Goal: Information Seeking & Learning: Learn about a topic

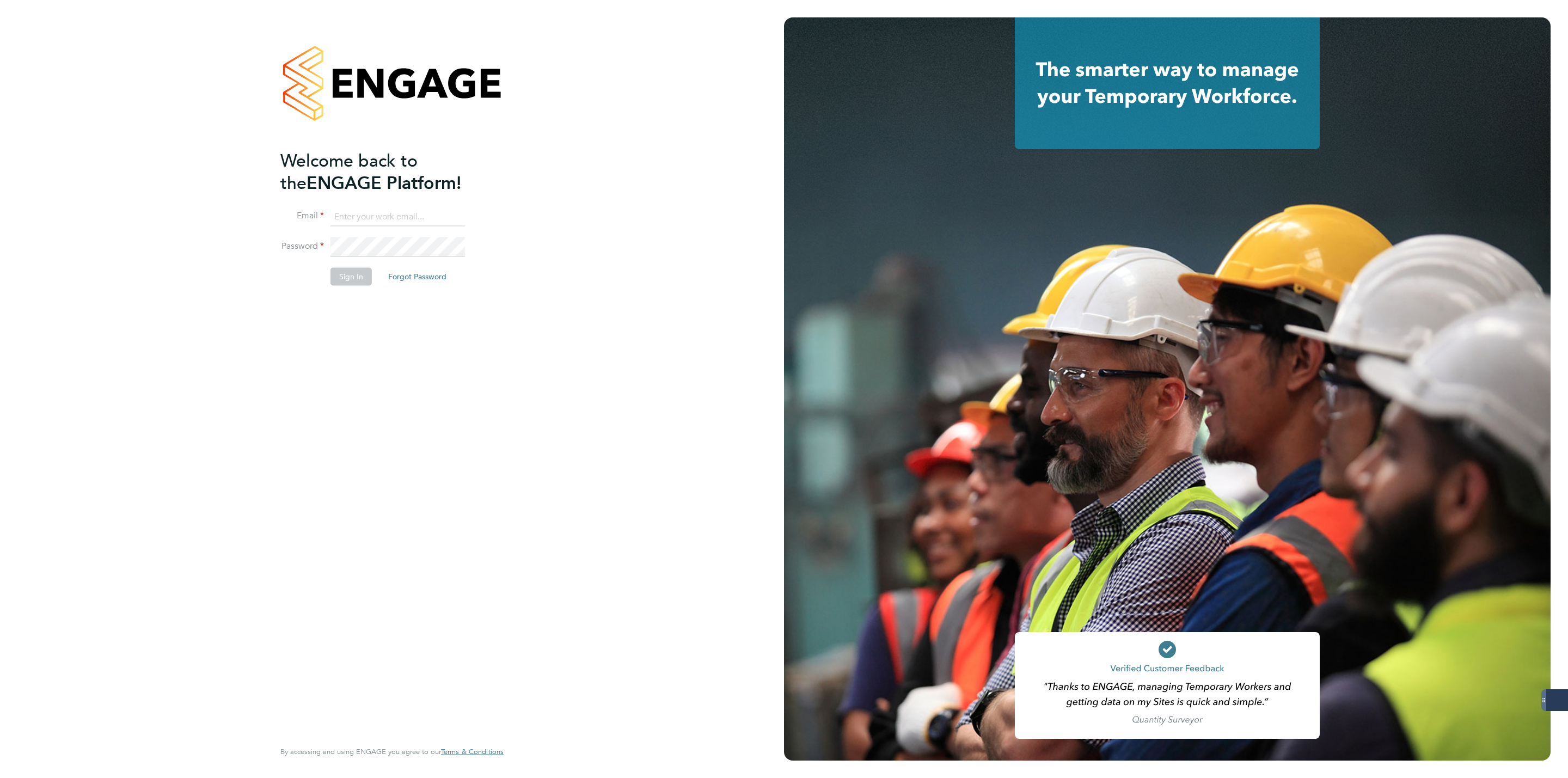
click at [342, 219] on input at bounding box center [397, 217] width 135 height 19
type input "george@mmpconsultancy.co.uk"
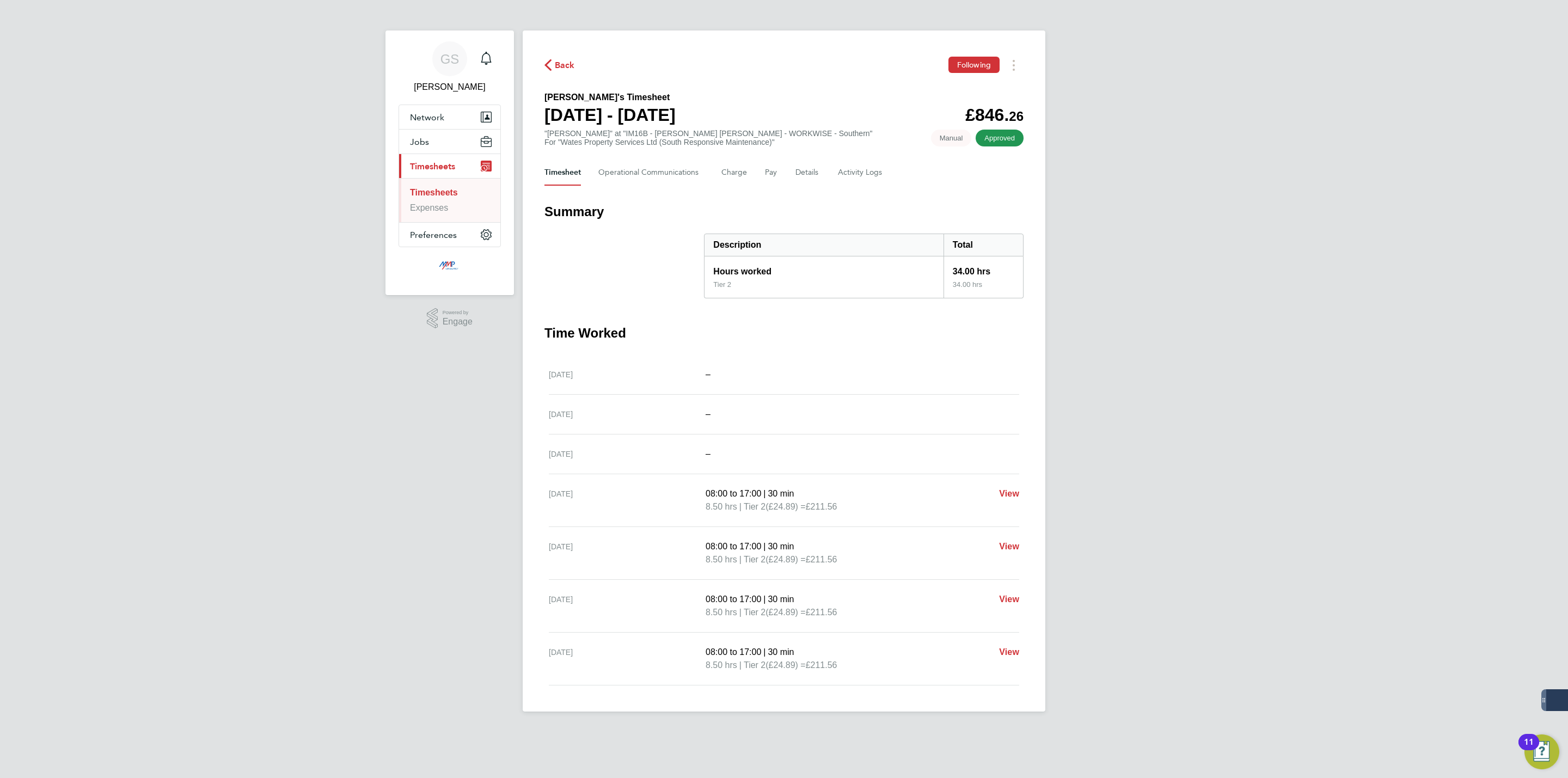
click at [443, 197] on link "Timesheets" at bounding box center [434, 192] width 48 height 9
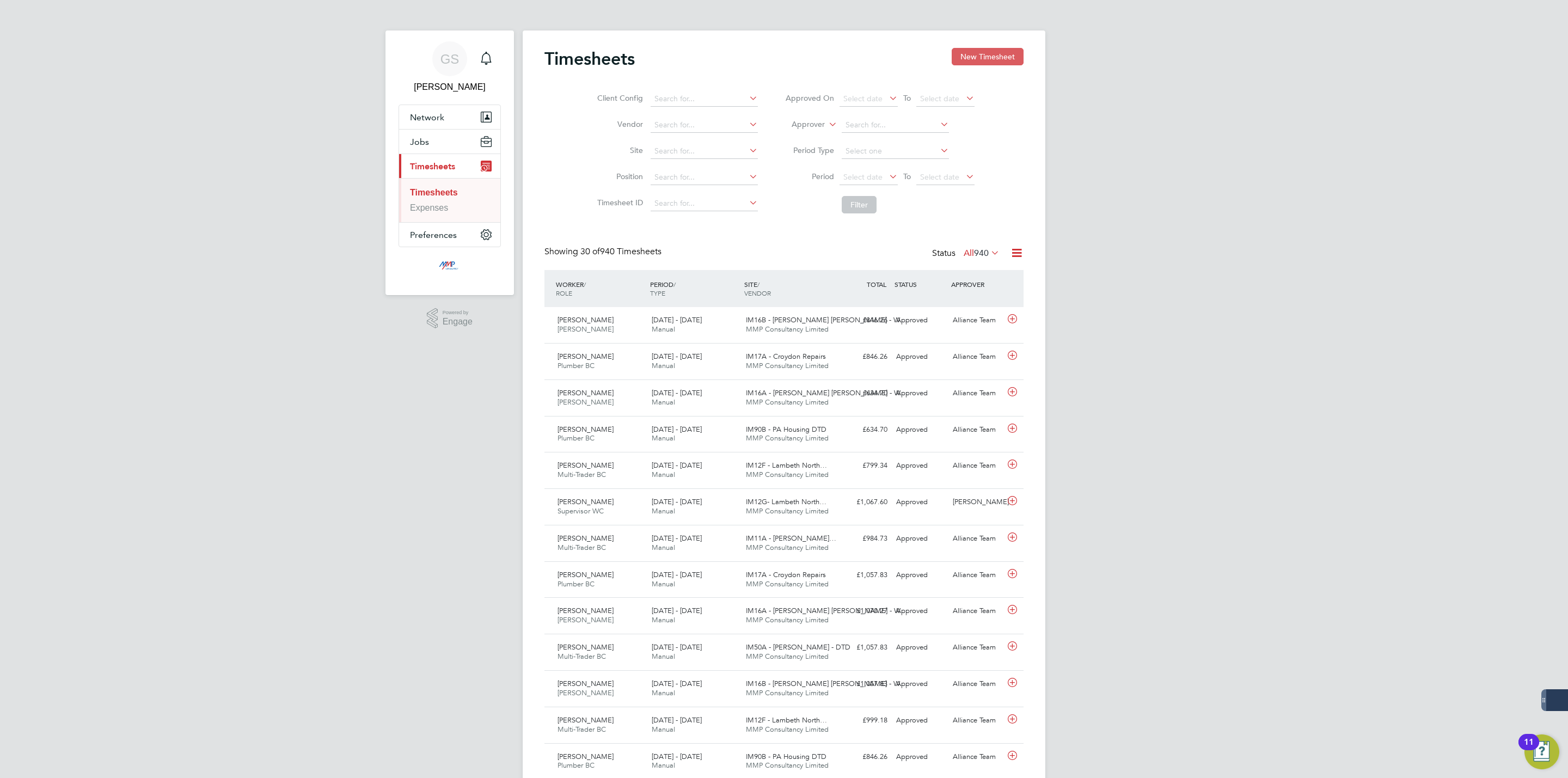
click at [990, 54] on button "New Timesheet" at bounding box center [987, 57] width 72 height 18
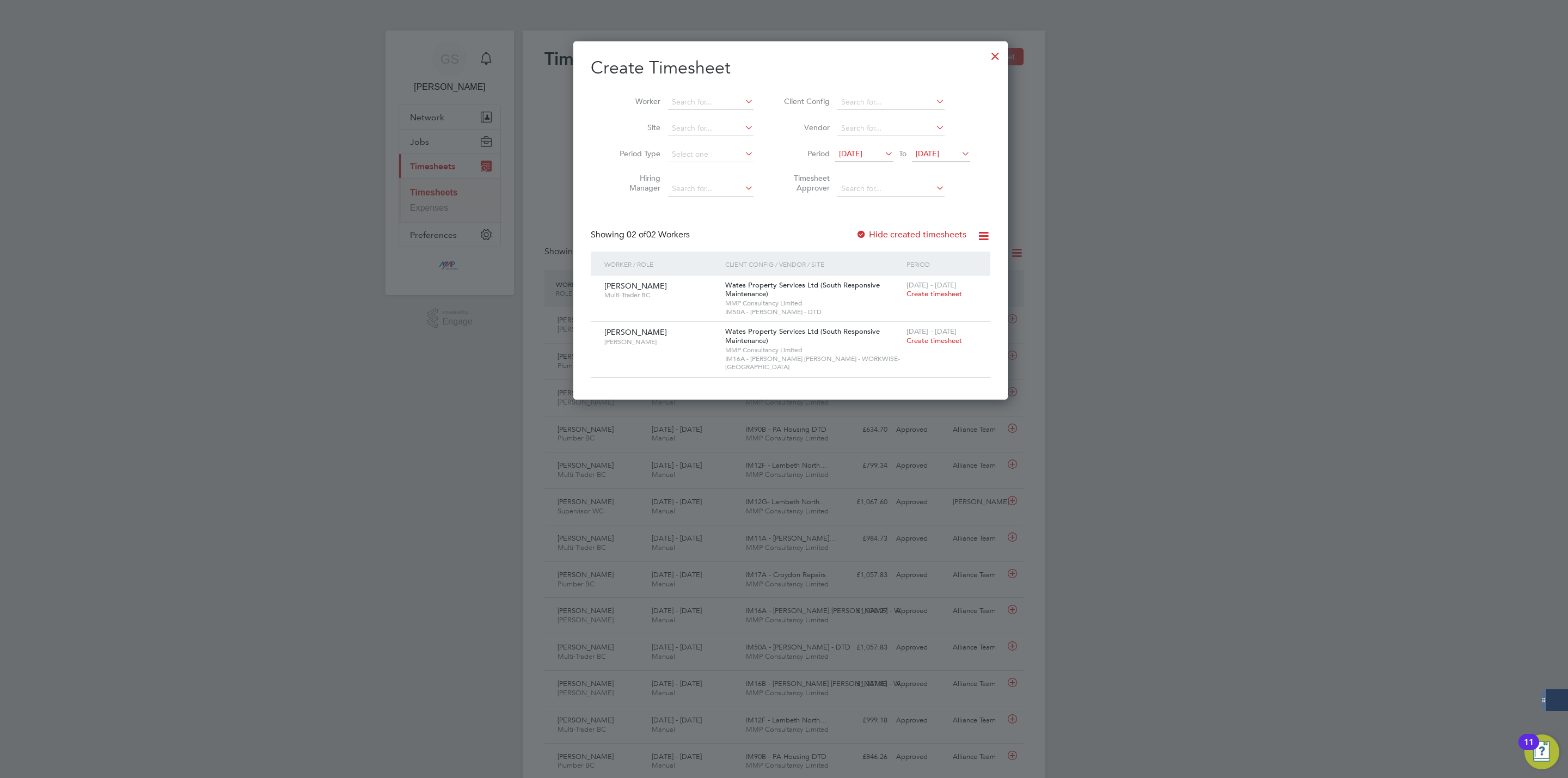
click at [985, 57] on div at bounding box center [995, 54] width 19 height 19
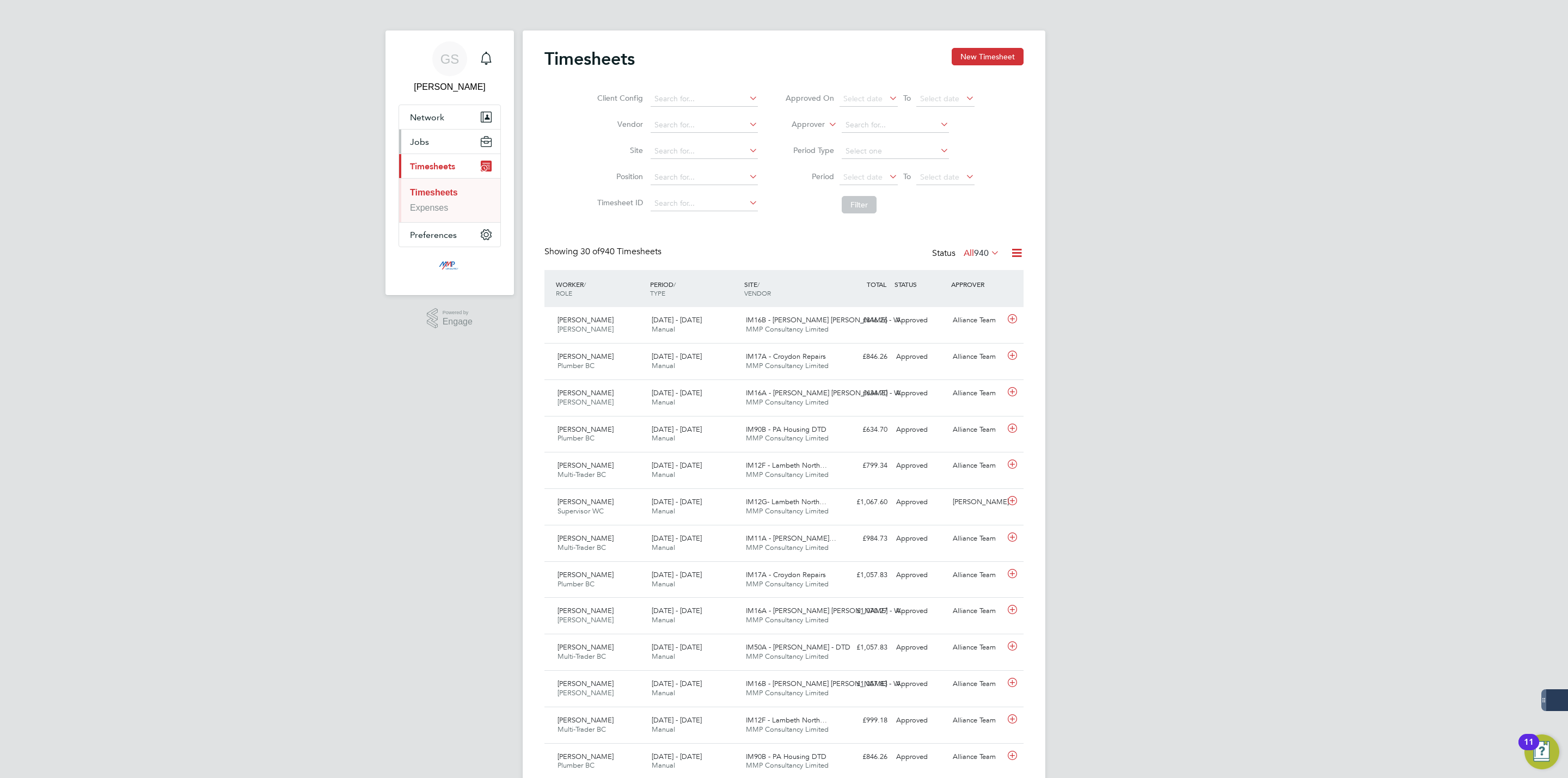
click at [435, 137] on button "Jobs" at bounding box center [450, 141] width 101 height 24
click at [438, 183] on link "Vacancies" at bounding box center [430, 183] width 40 height 9
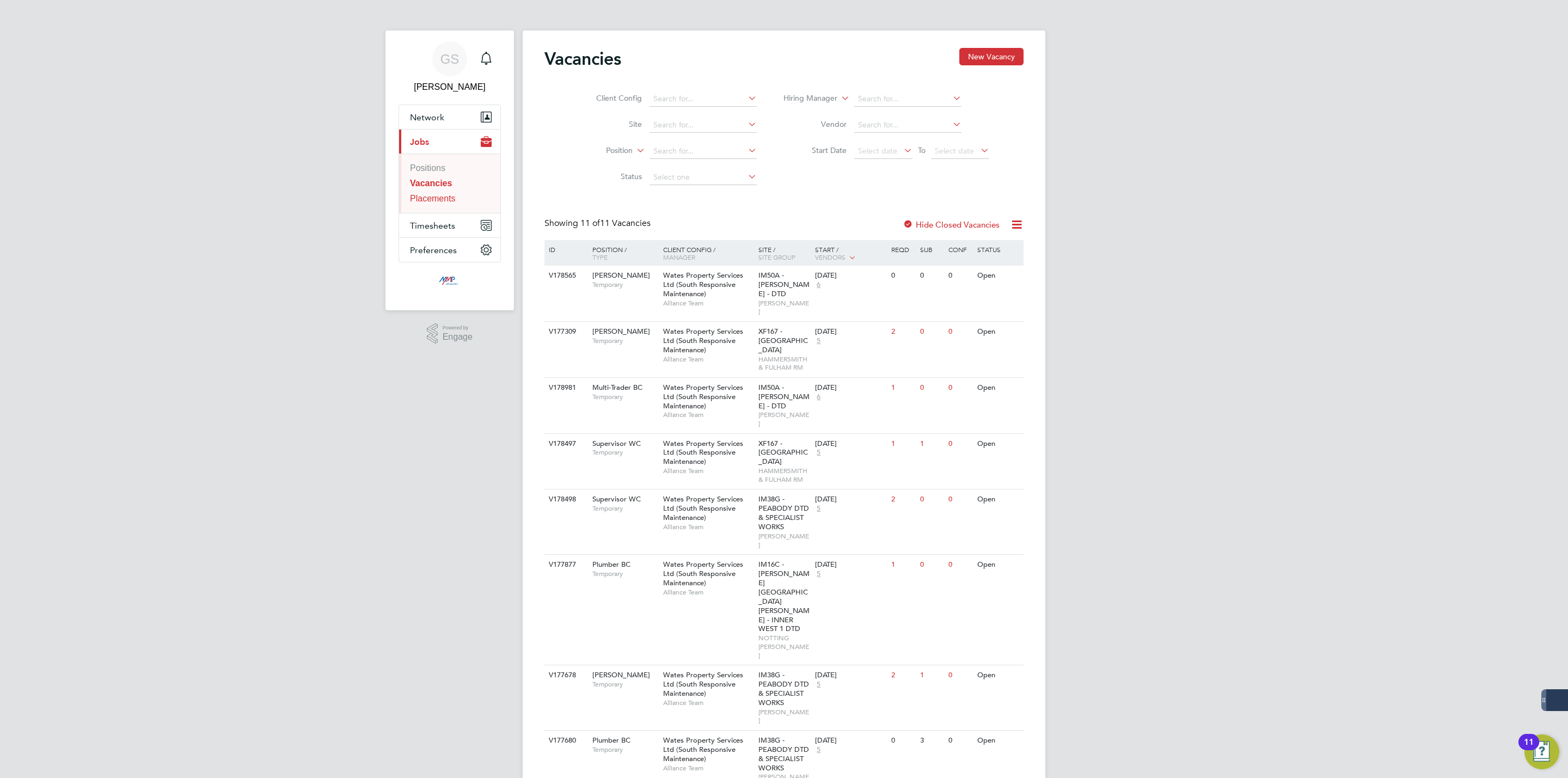
click at [430, 202] on link "Placements" at bounding box center [433, 198] width 46 height 9
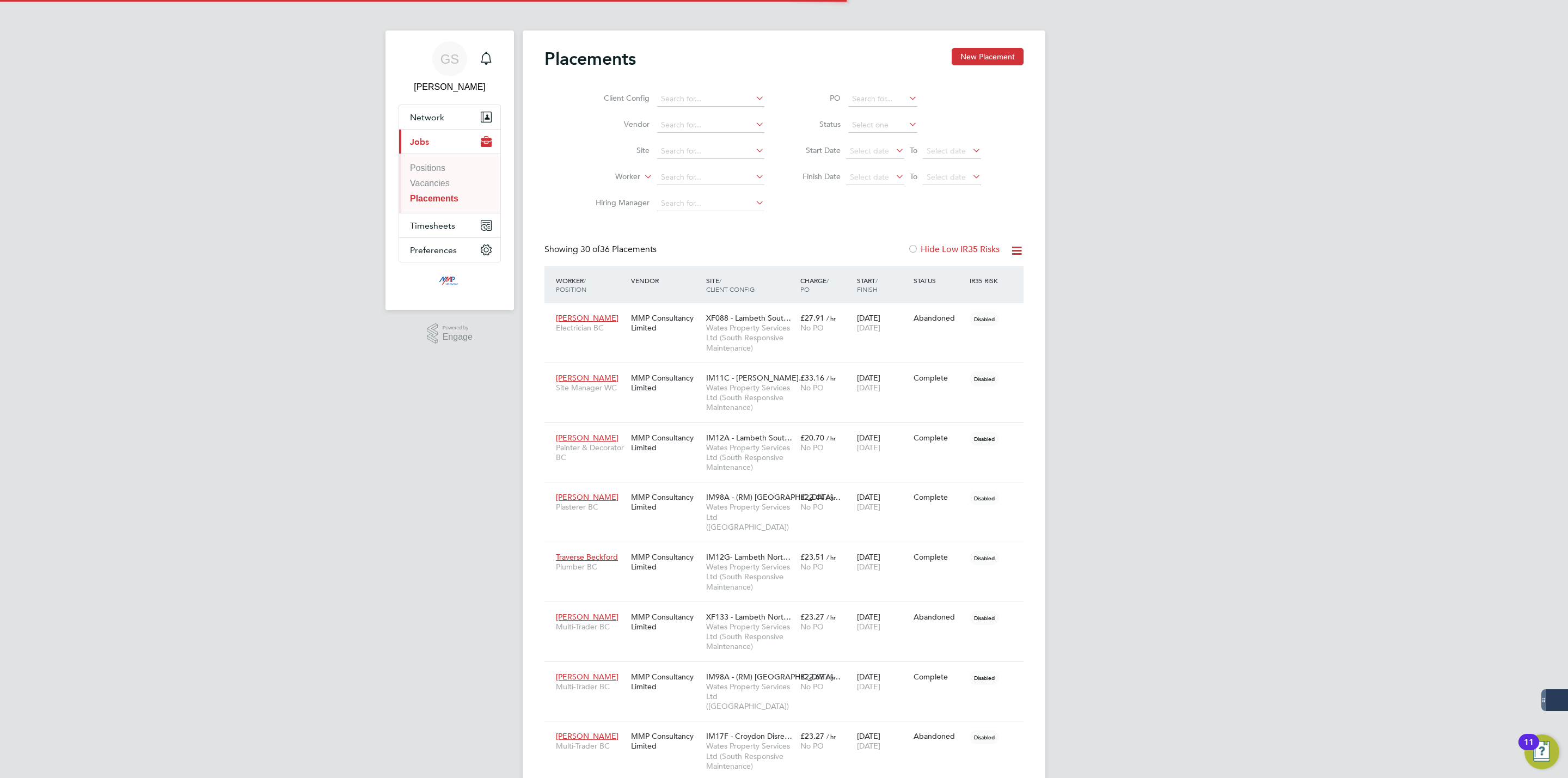
scroll to position [41, 75]
click at [875, 121] on input at bounding box center [883, 125] width 69 height 15
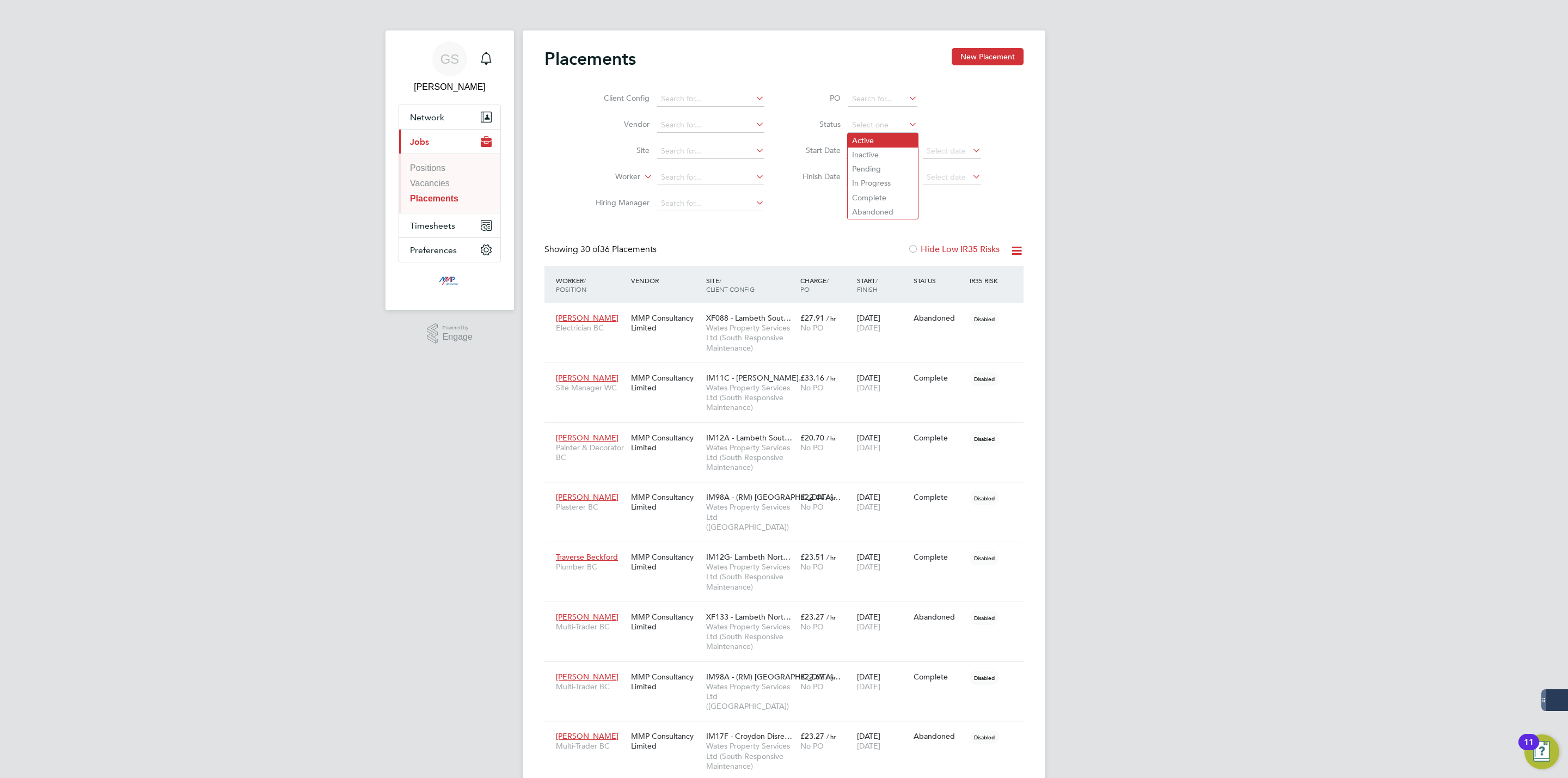
click at [868, 136] on li "Active" at bounding box center [883, 140] width 70 height 14
type input "Active"
click at [906, 127] on icon at bounding box center [906, 124] width 0 height 15
click at [441, 181] on link "Vacancies" at bounding box center [430, 183] width 40 height 9
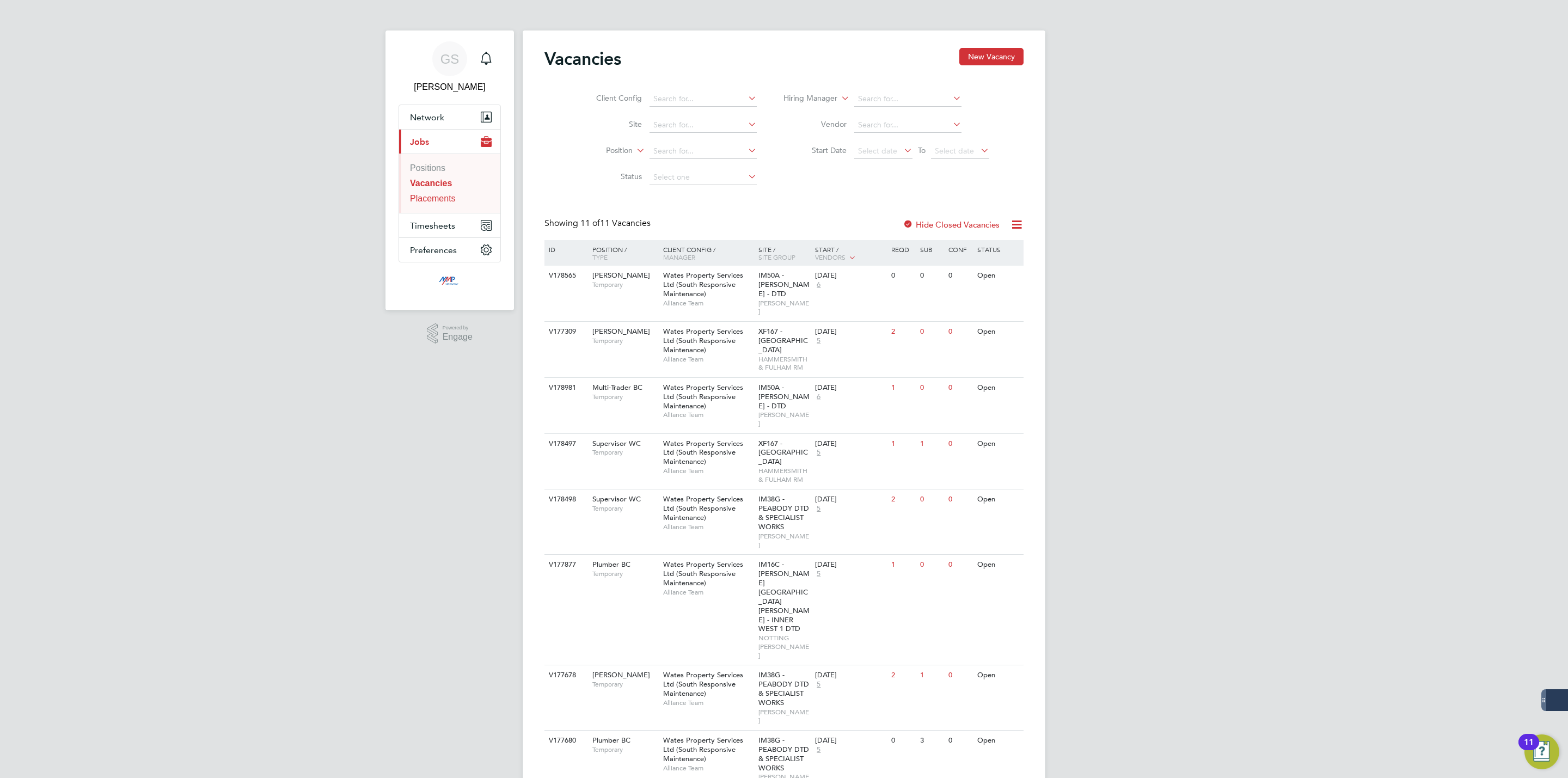
click at [438, 198] on link "Placements" at bounding box center [433, 198] width 46 height 9
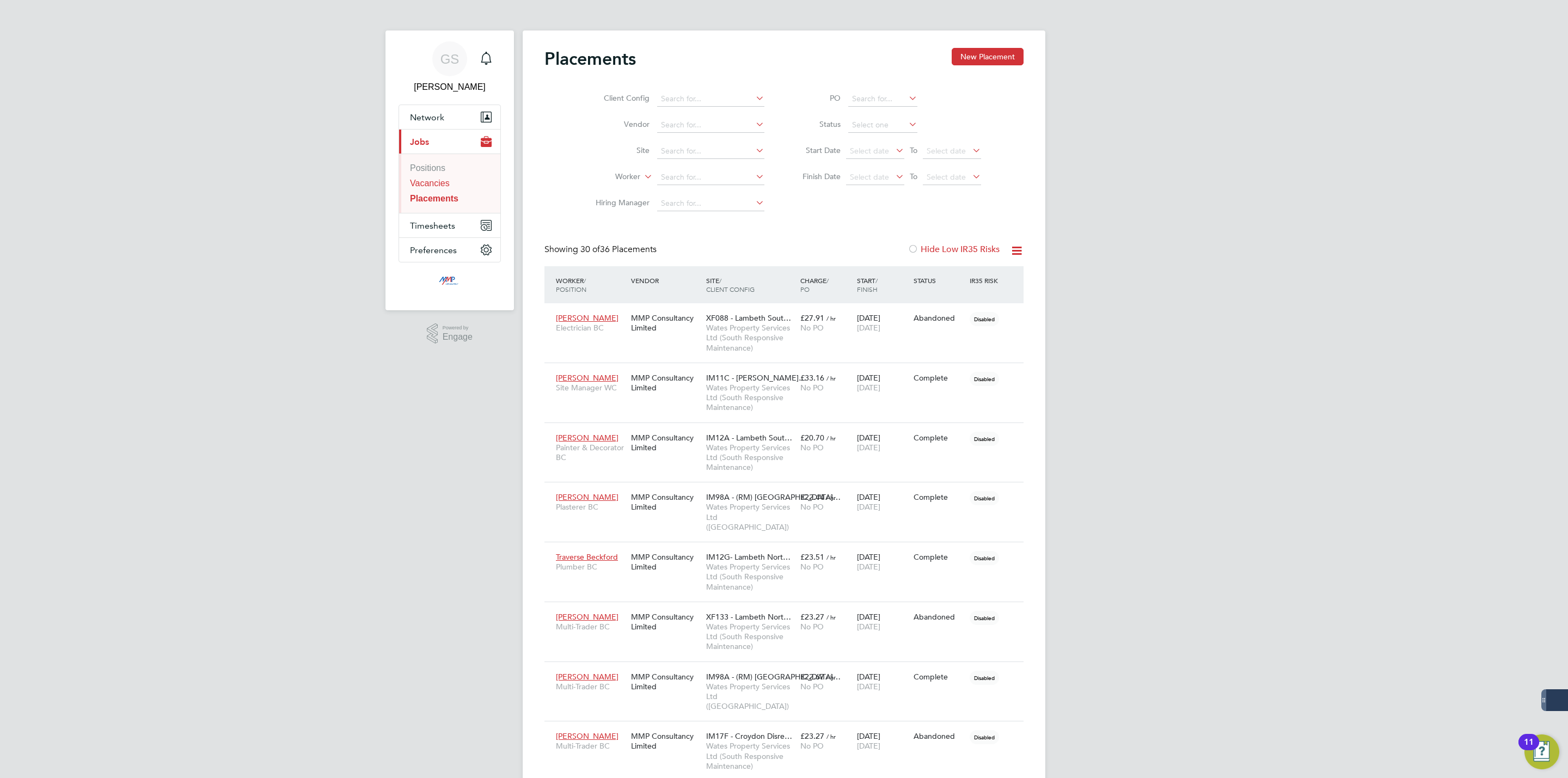
click at [439, 183] on link "Vacancies" at bounding box center [430, 183] width 40 height 9
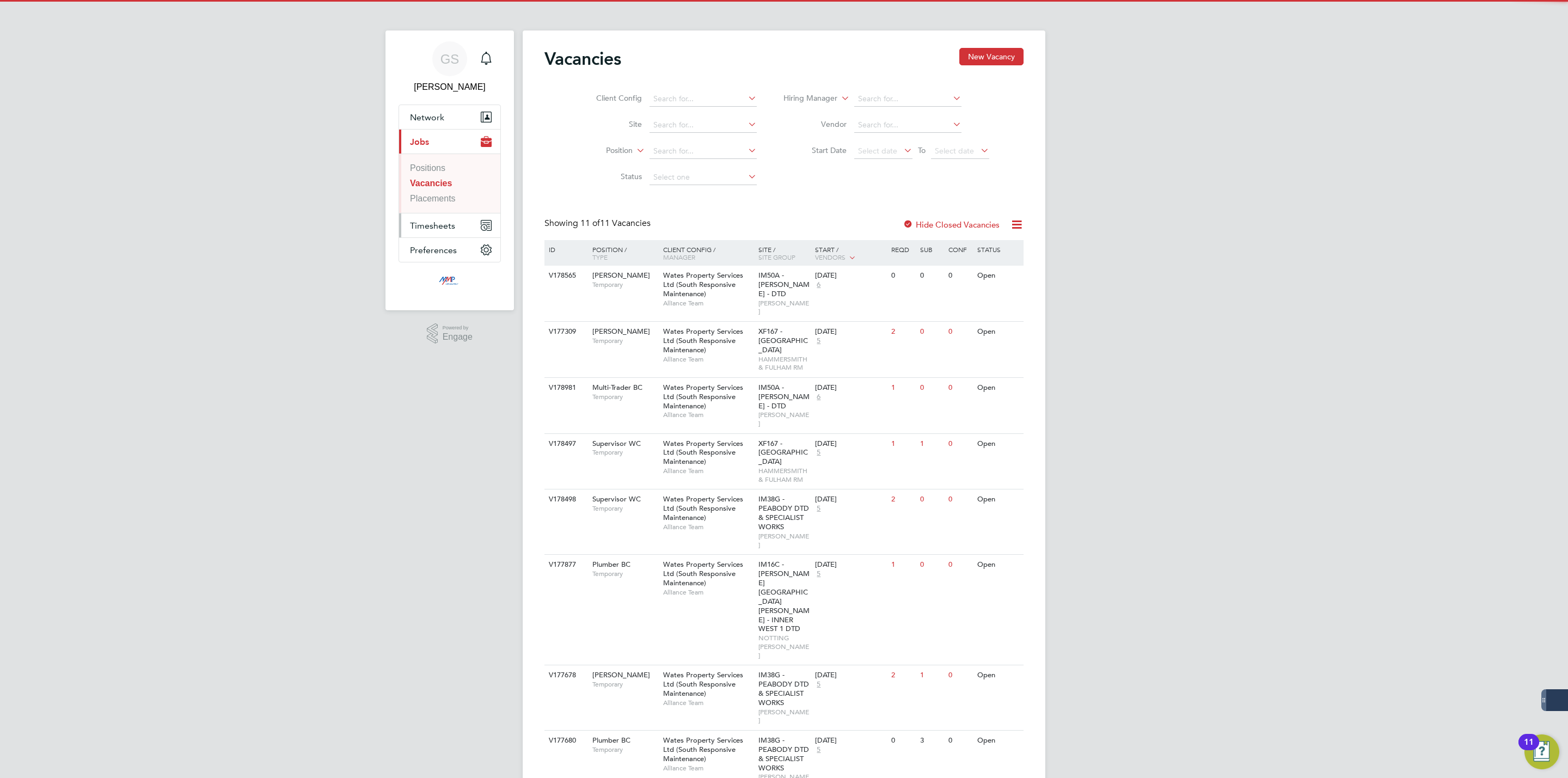
click at [447, 221] on span "Timesheets" at bounding box center [433, 225] width 45 height 10
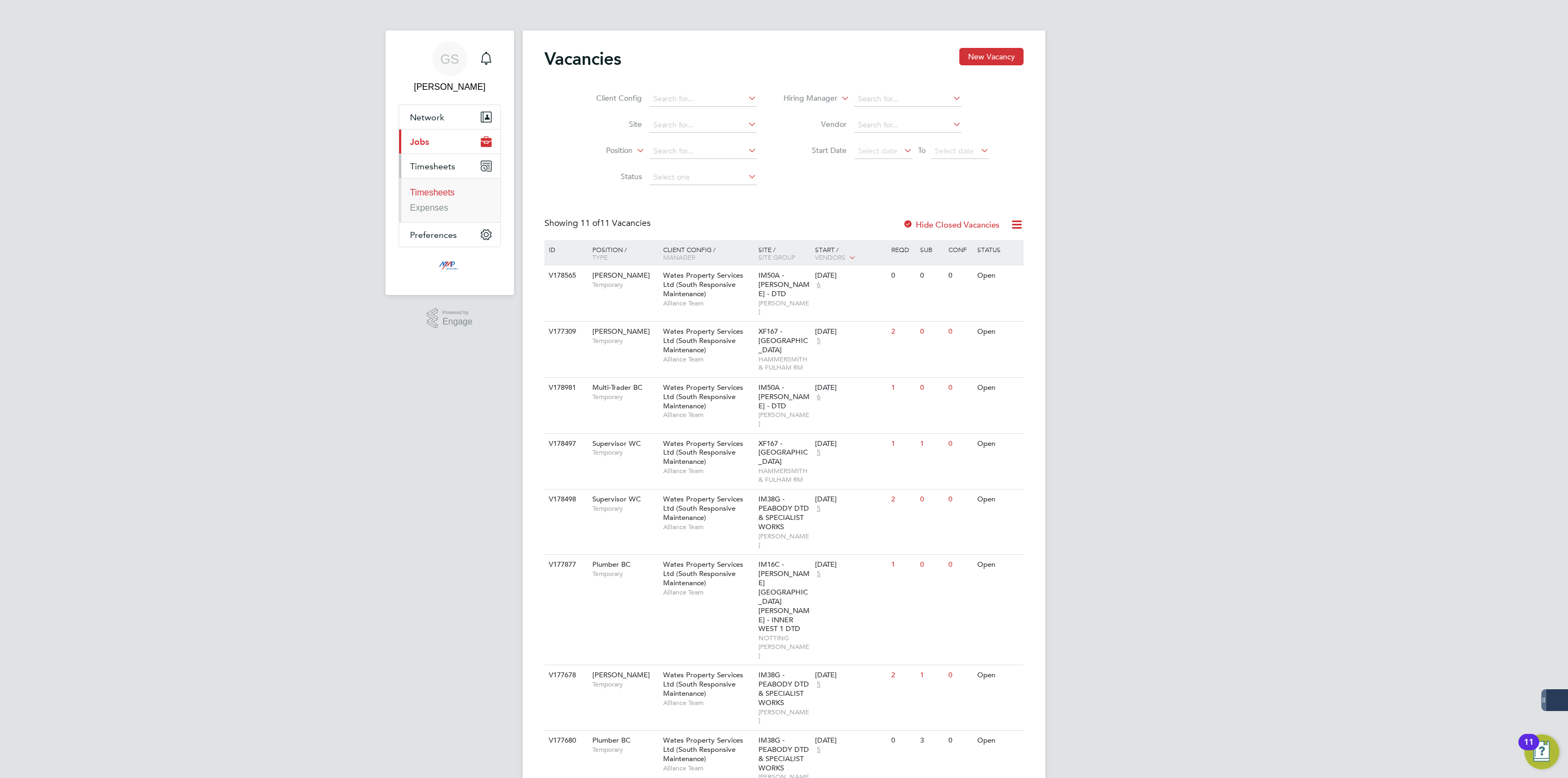
click at [447, 189] on link "Timesheets" at bounding box center [432, 192] width 44 height 9
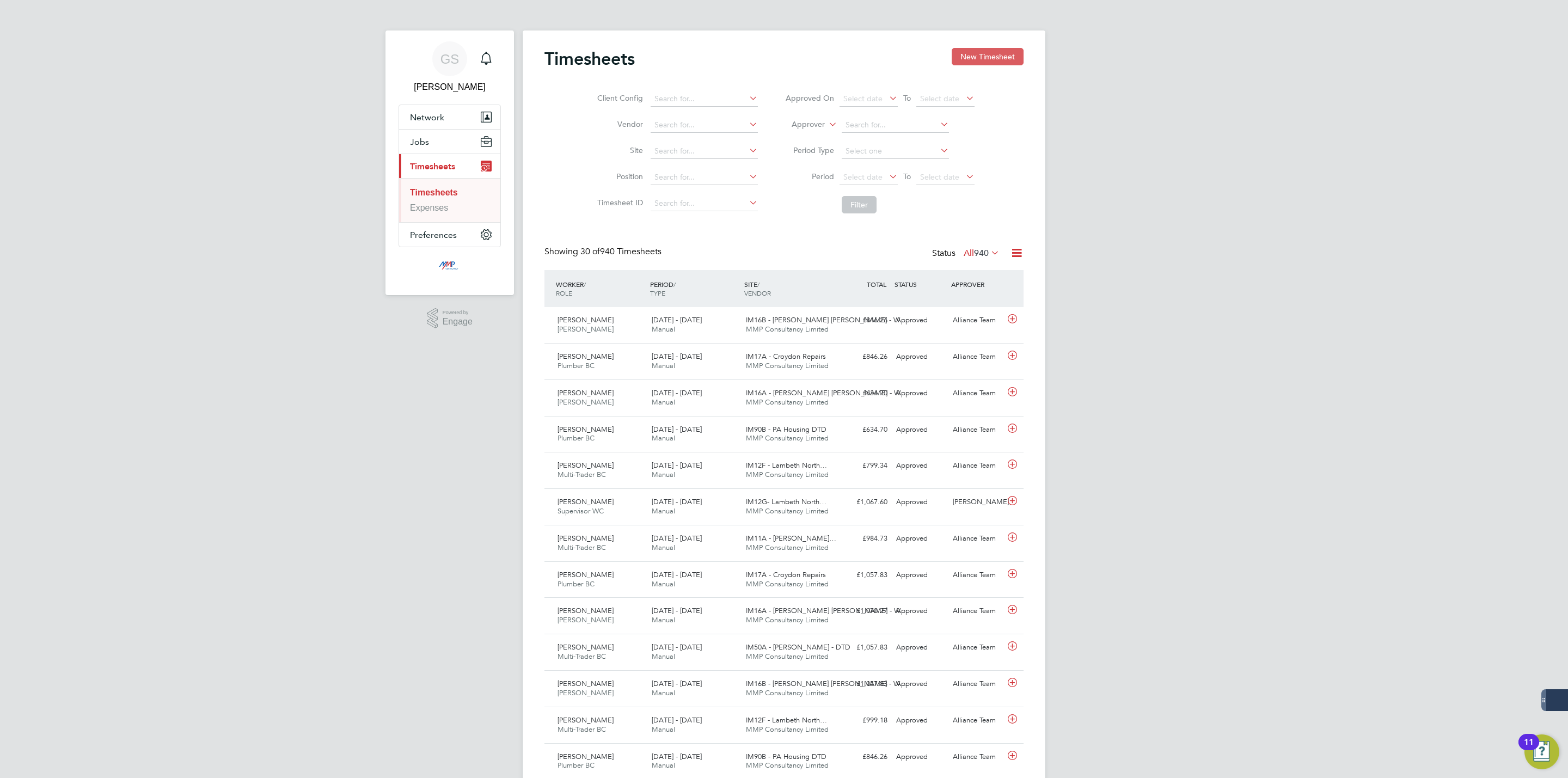
click at [973, 59] on button "New Timesheet" at bounding box center [987, 57] width 72 height 18
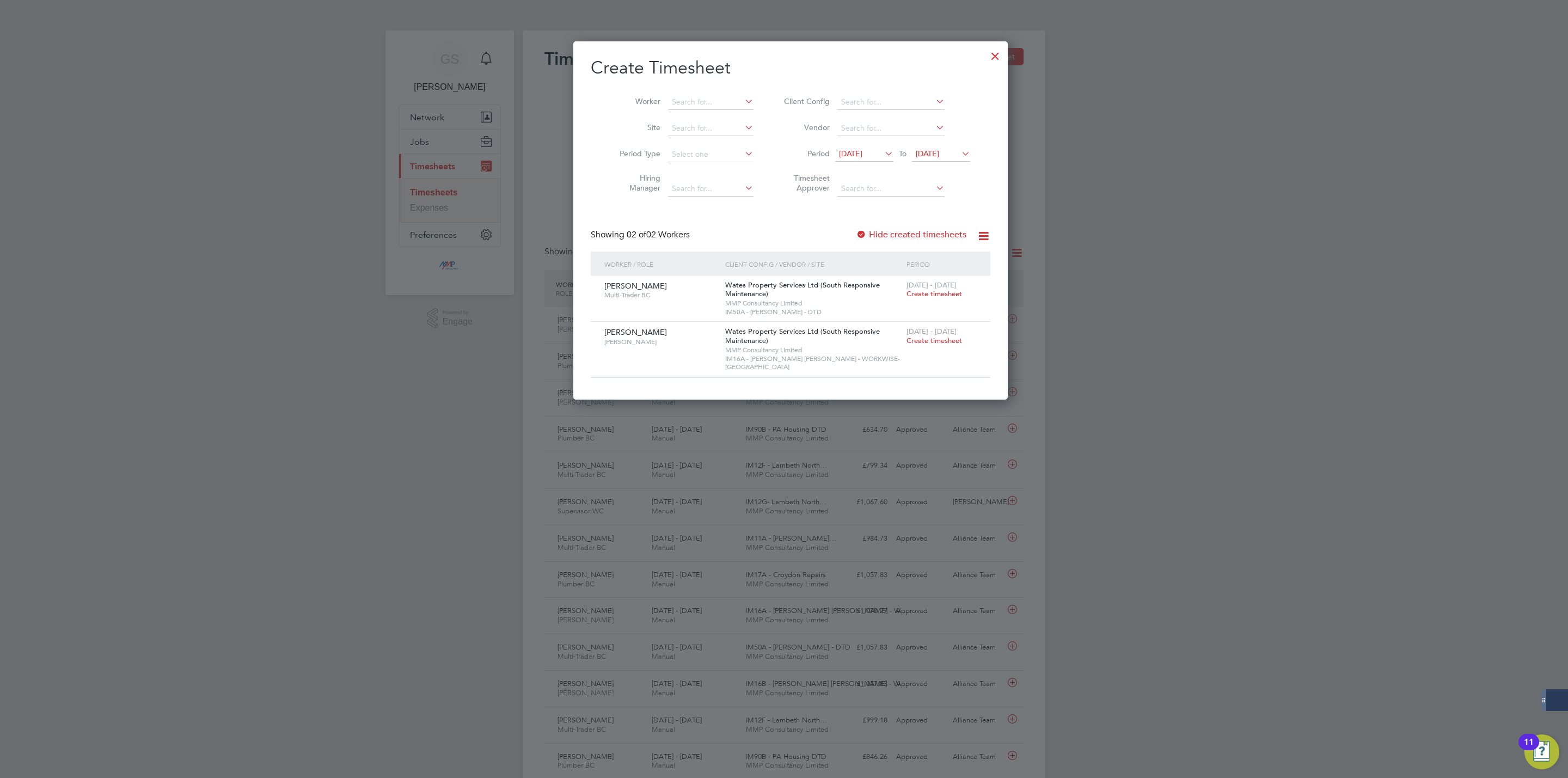
click at [970, 57] on h2 "Create Timesheet" at bounding box center [790, 68] width 400 height 23
click at [985, 56] on div at bounding box center [995, 54] width 19 height 19
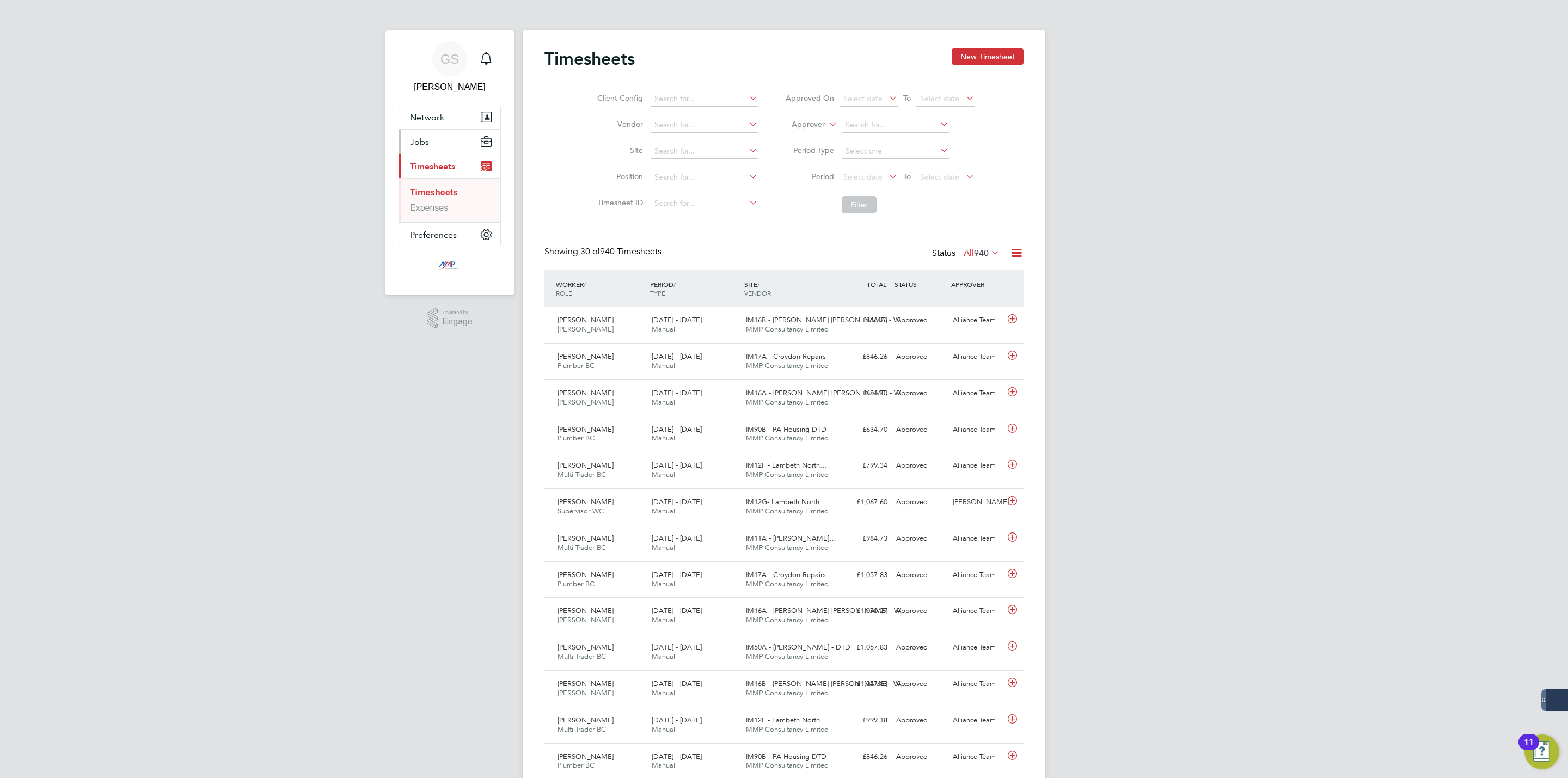
click at [436, 142] on button "Jobs" at bounding box center [450, 141] width 101 height 24
click at [445, 187] on link "Vacancies" at bounding box center [430, 183] width 40 height 9
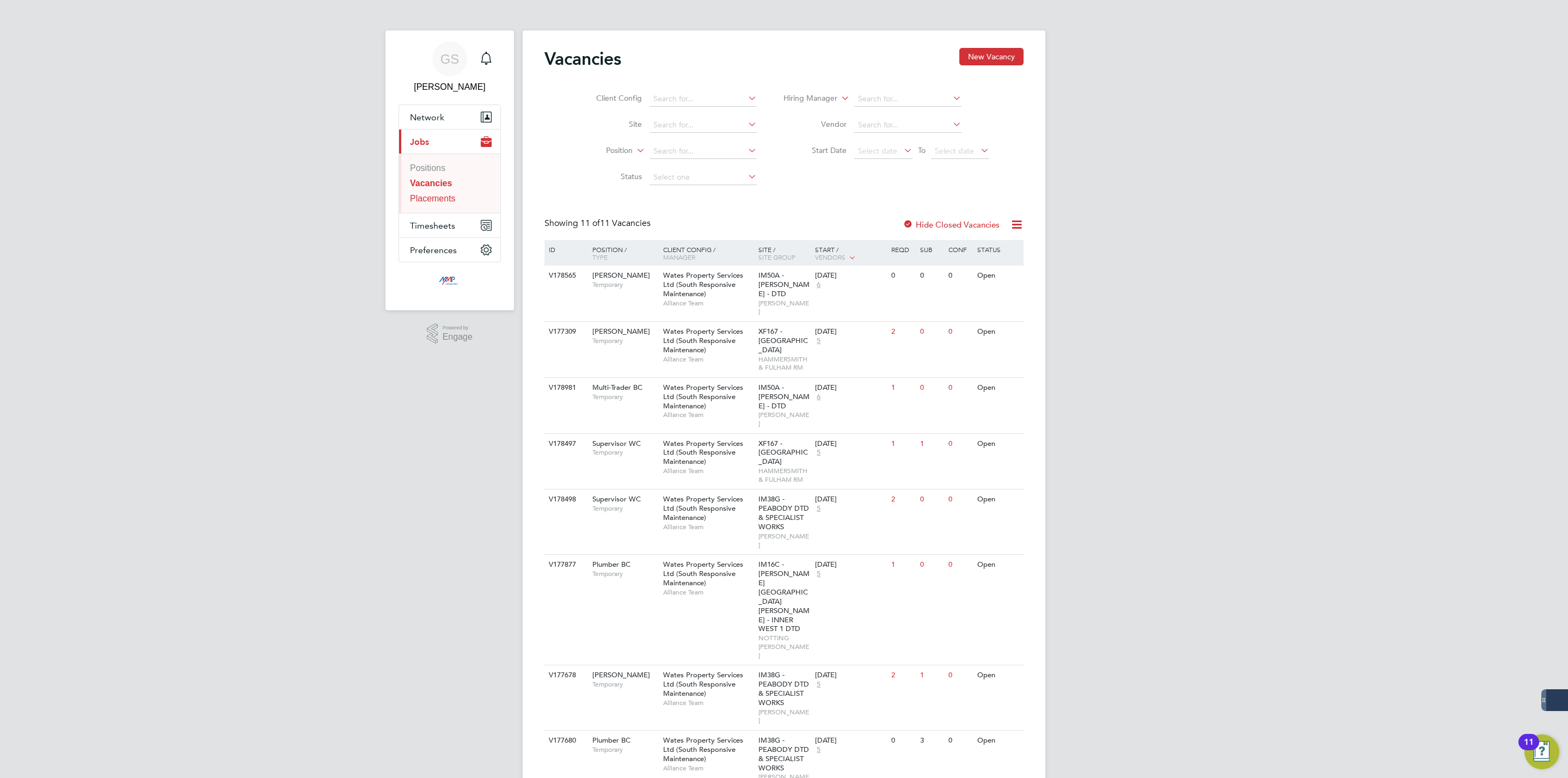
click at [431, 198] on link "Placements" at bounding box center [433, 198] width 46 height 9
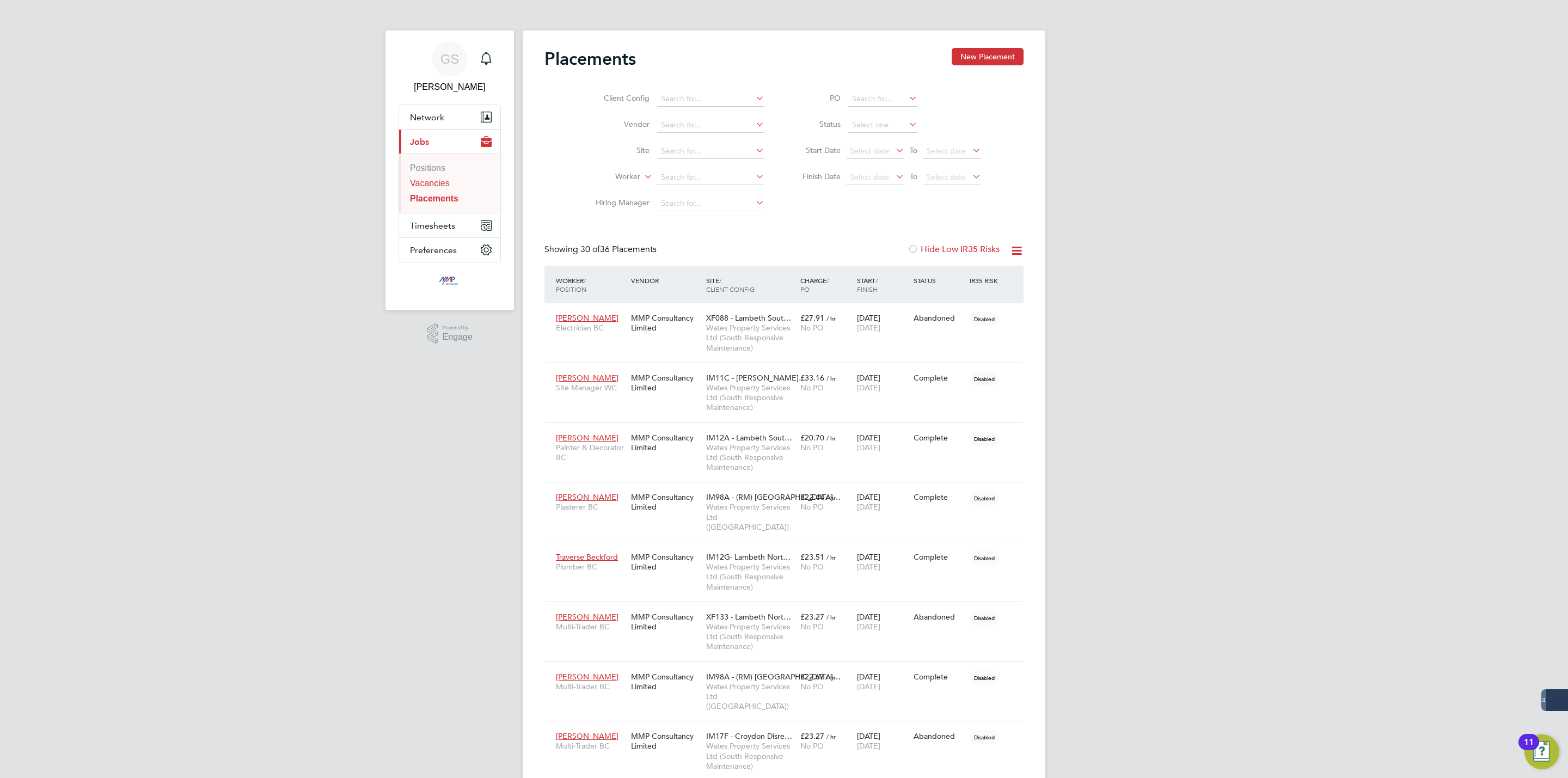
click at [444, 184] on link "Vacancies" at bounding box center [430, 183] width 40 height 9
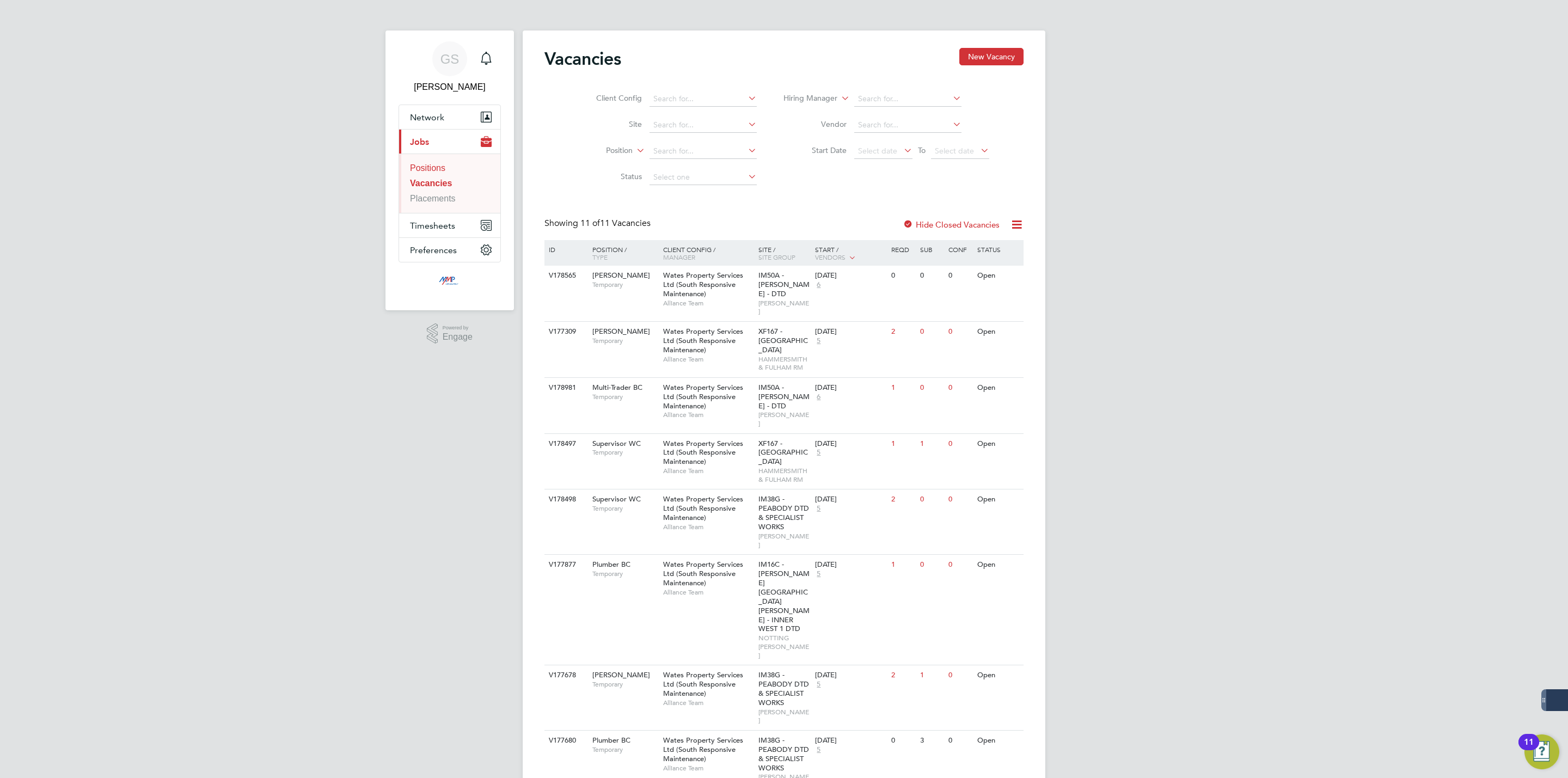
click at [433, 172] on link "Positions" at bounding box center [428, 167] width 35 height 9
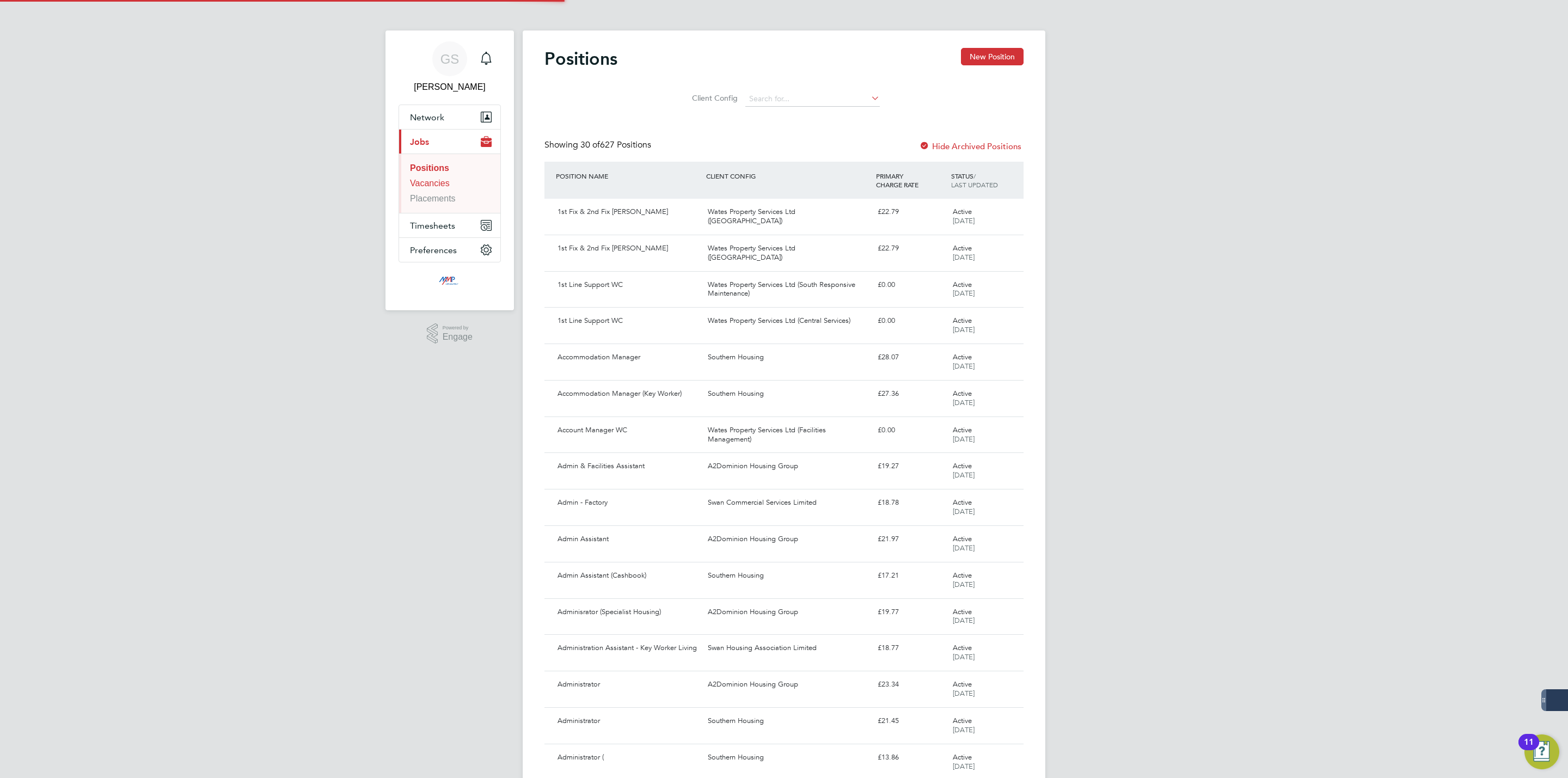
click at [439, 183] on link "Vacancies" at bounding box center [430, 183] width 40 height 9
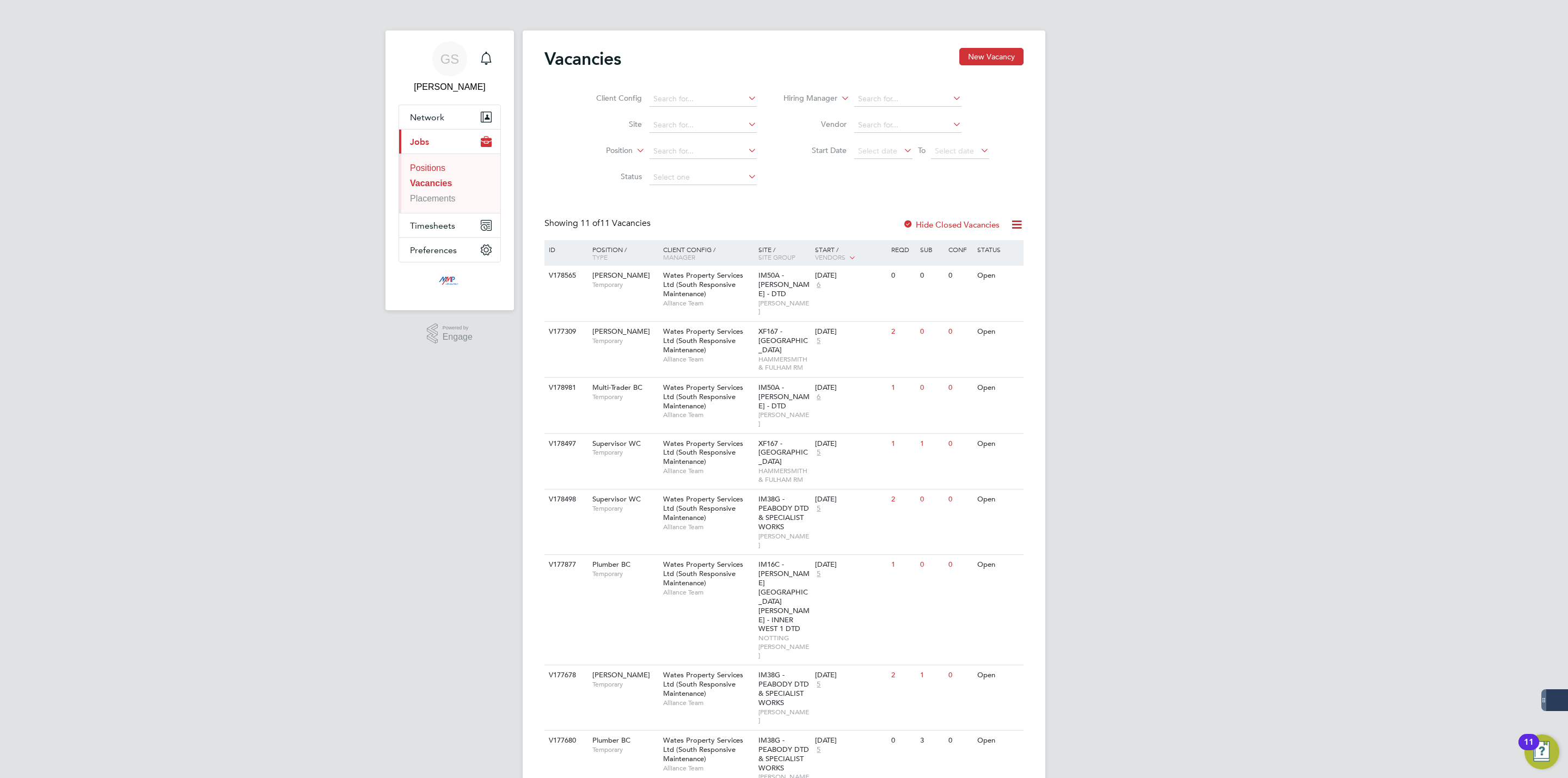
click at [432, 170] on link "Positions" at bounding box center [428, 167] width 35 height 9
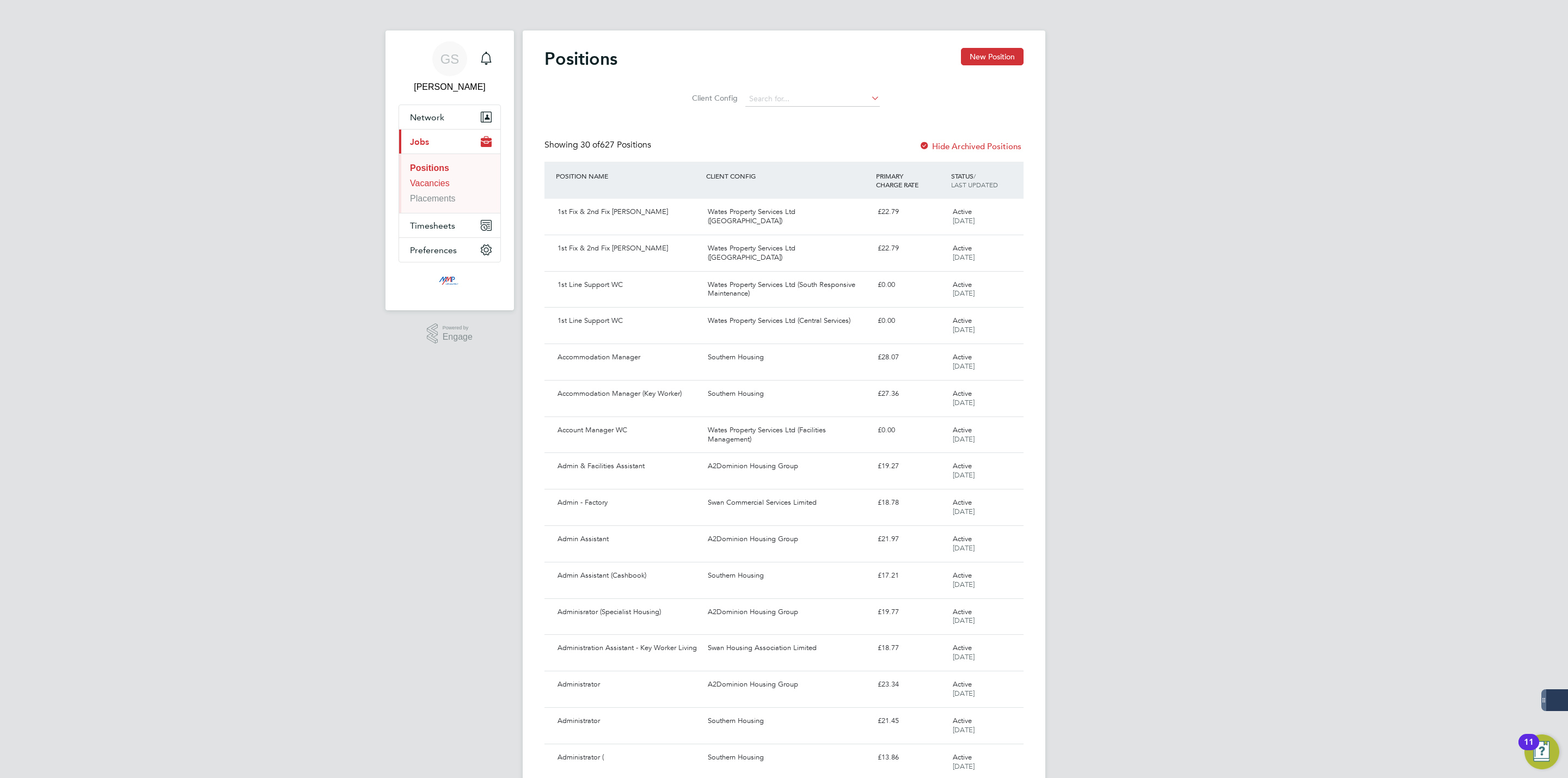
click at [433, 183] on link "Vacancies" at bounding box center [430, 183] width 40 height 9
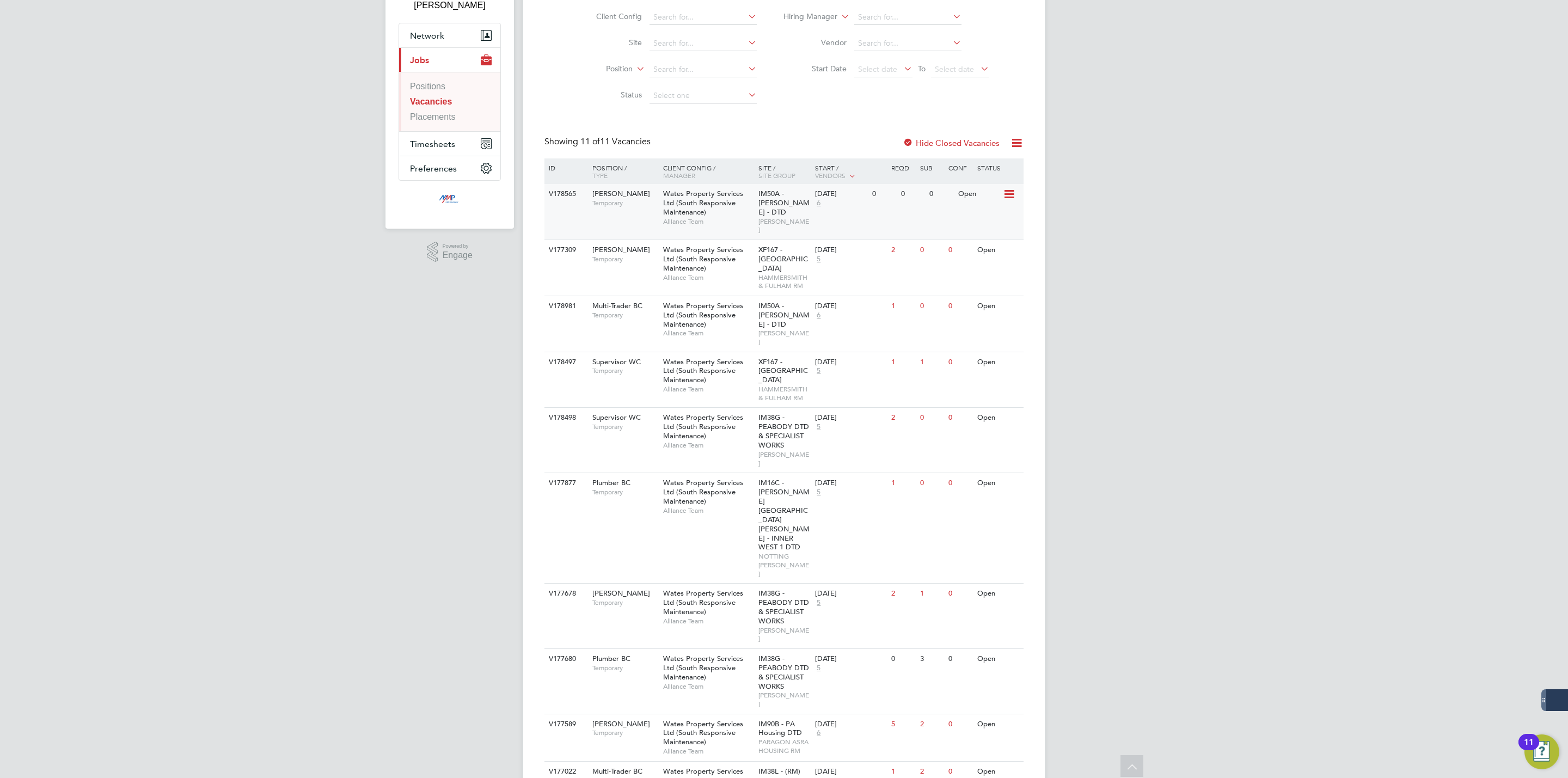
scroll to position [150, 0]
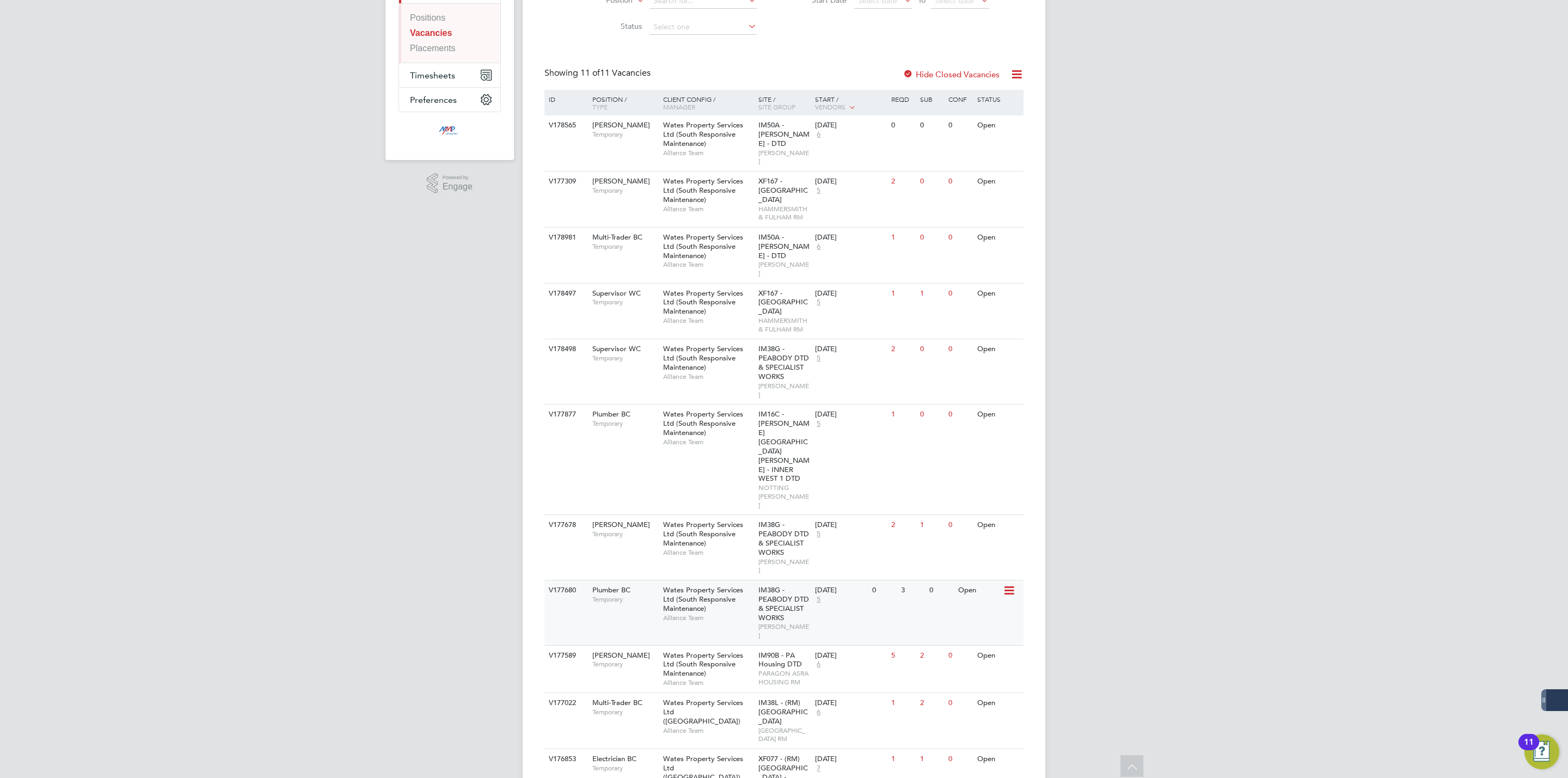
click at [701, 586] on span "Wates Property Services Ltd (South Responsive Maintenance)" at bounding box center [702, 600] width 80 height 28
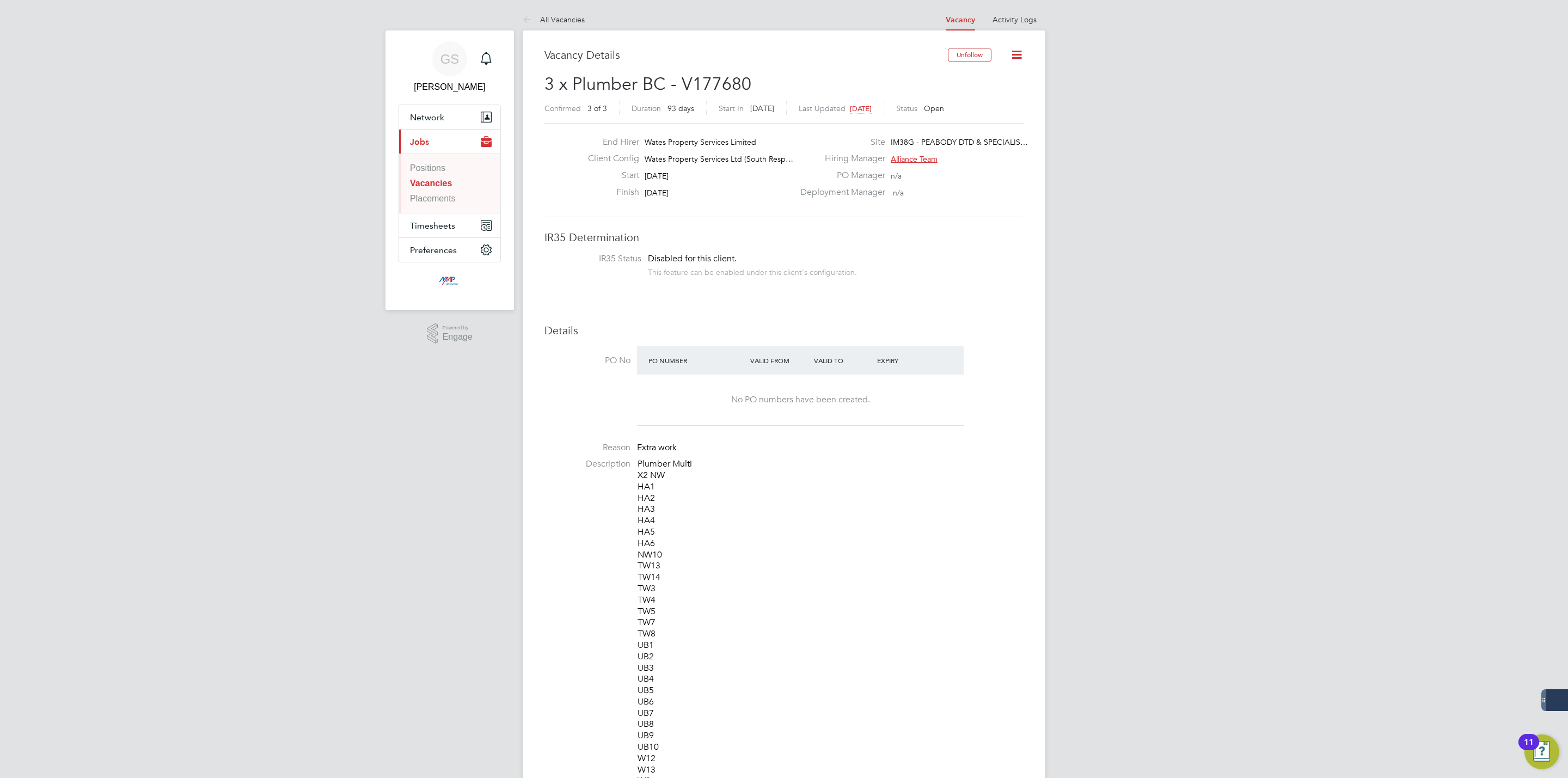
click at [440, 183] on link "Vacancies" at bounding box center [431, 183] width 42 height 9
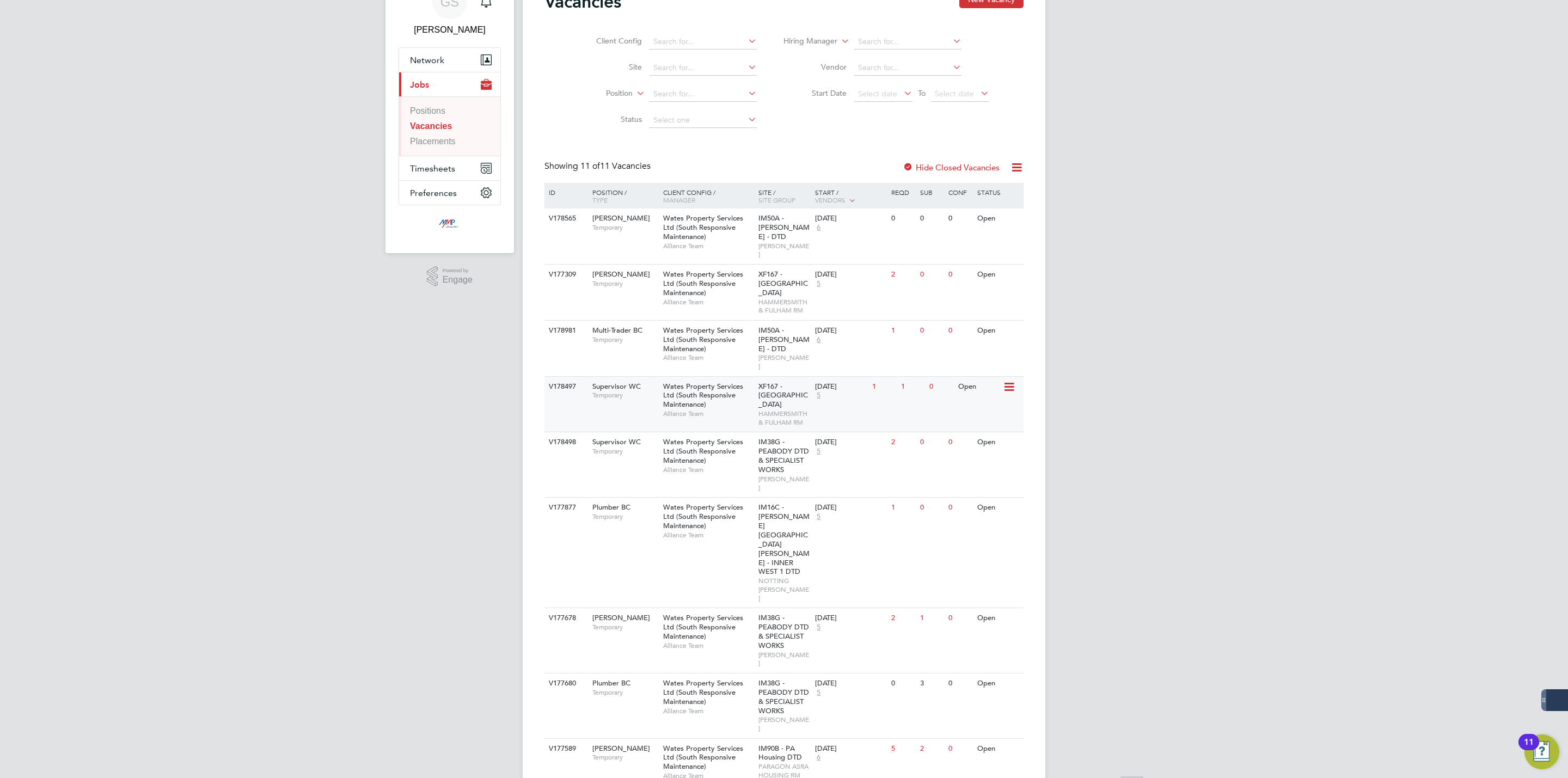
scroll to position [150, 0]
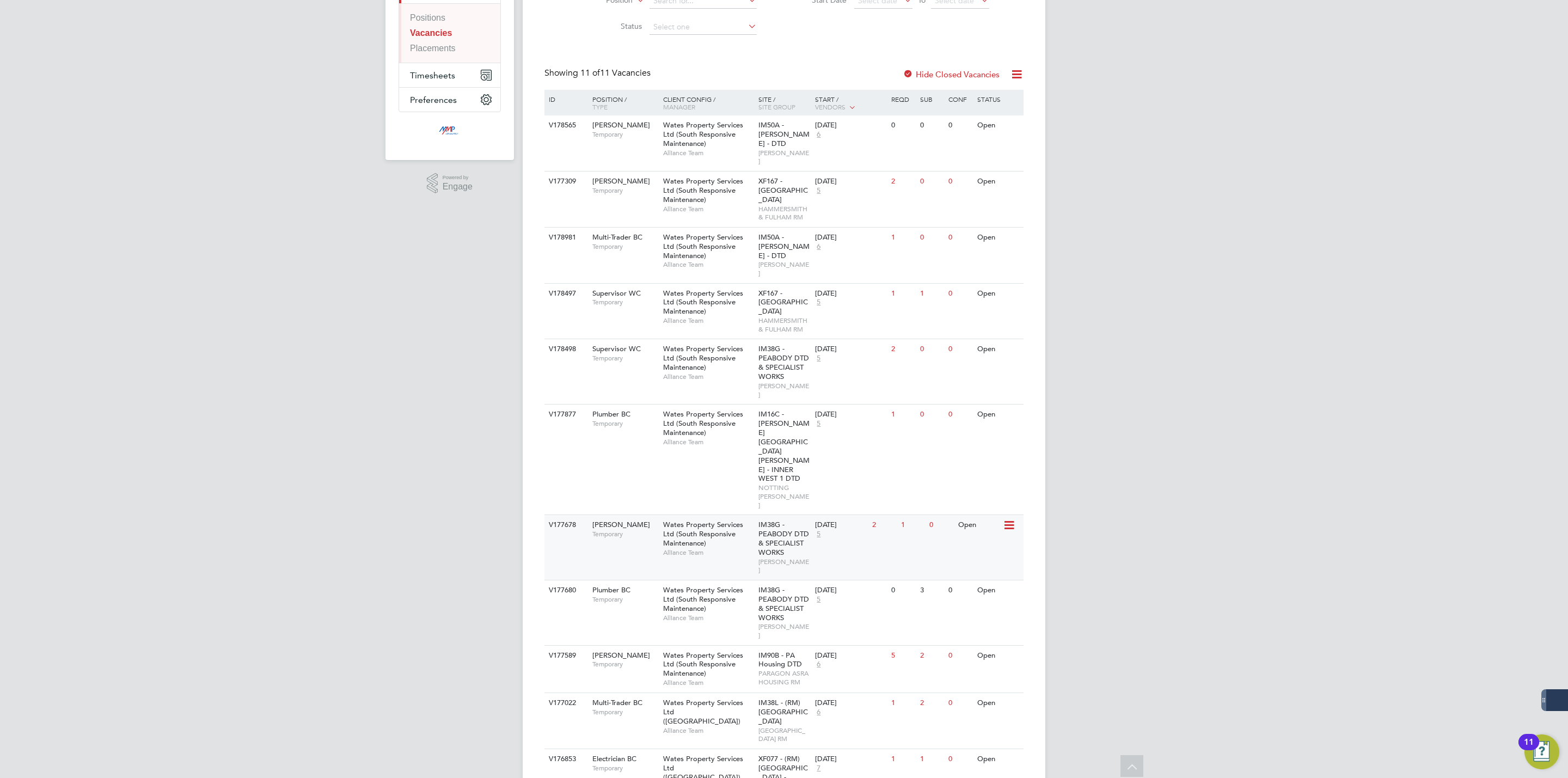
click at [729, 520] on span "Wates Property Services Ltd (South Responsive Maintenance)" at bounding box center [702, 534] width 80 height 28
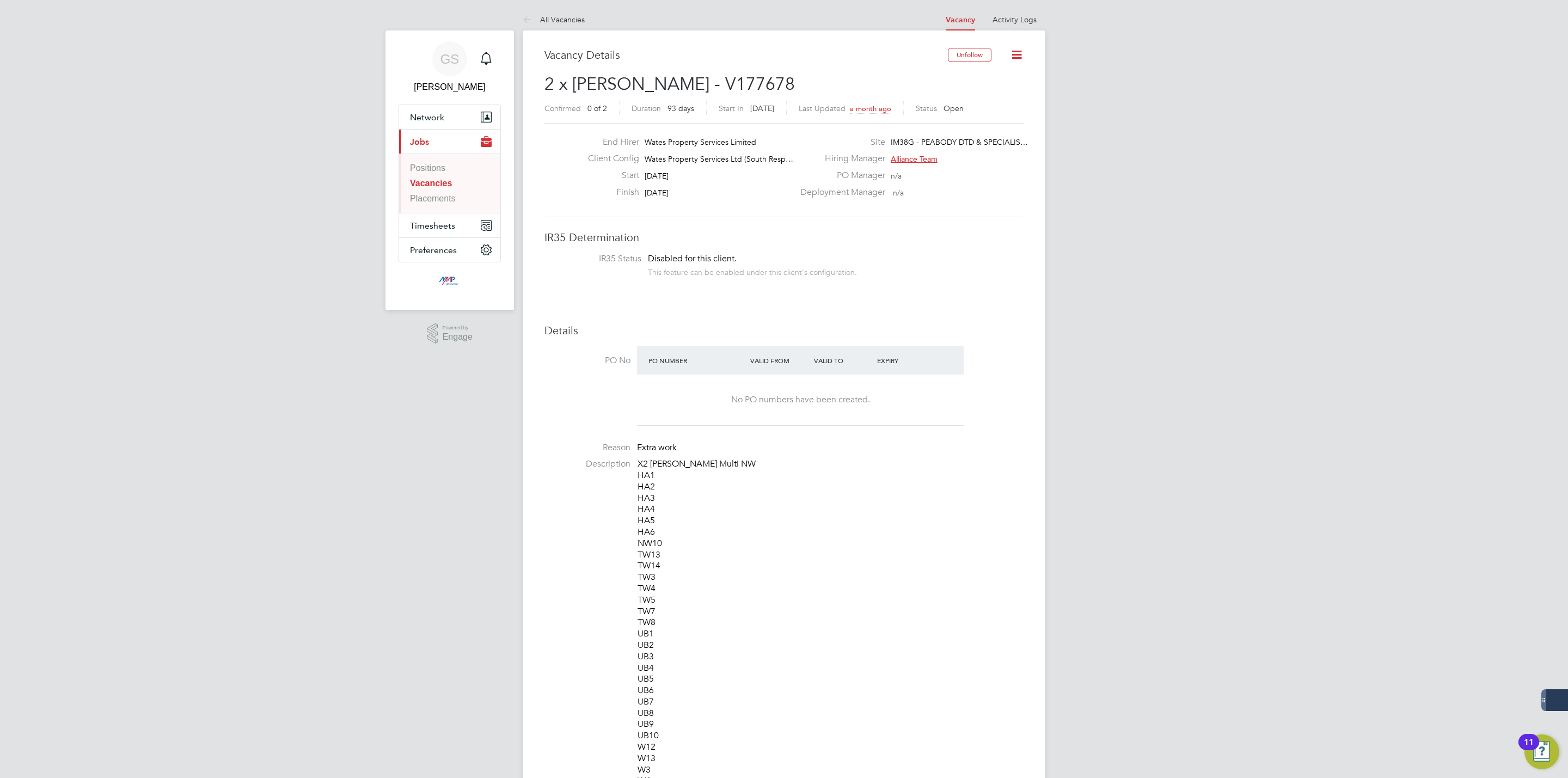
click at [443, 185] on link "Vacancies" at bounding box center [431, 183] width 42 height 9
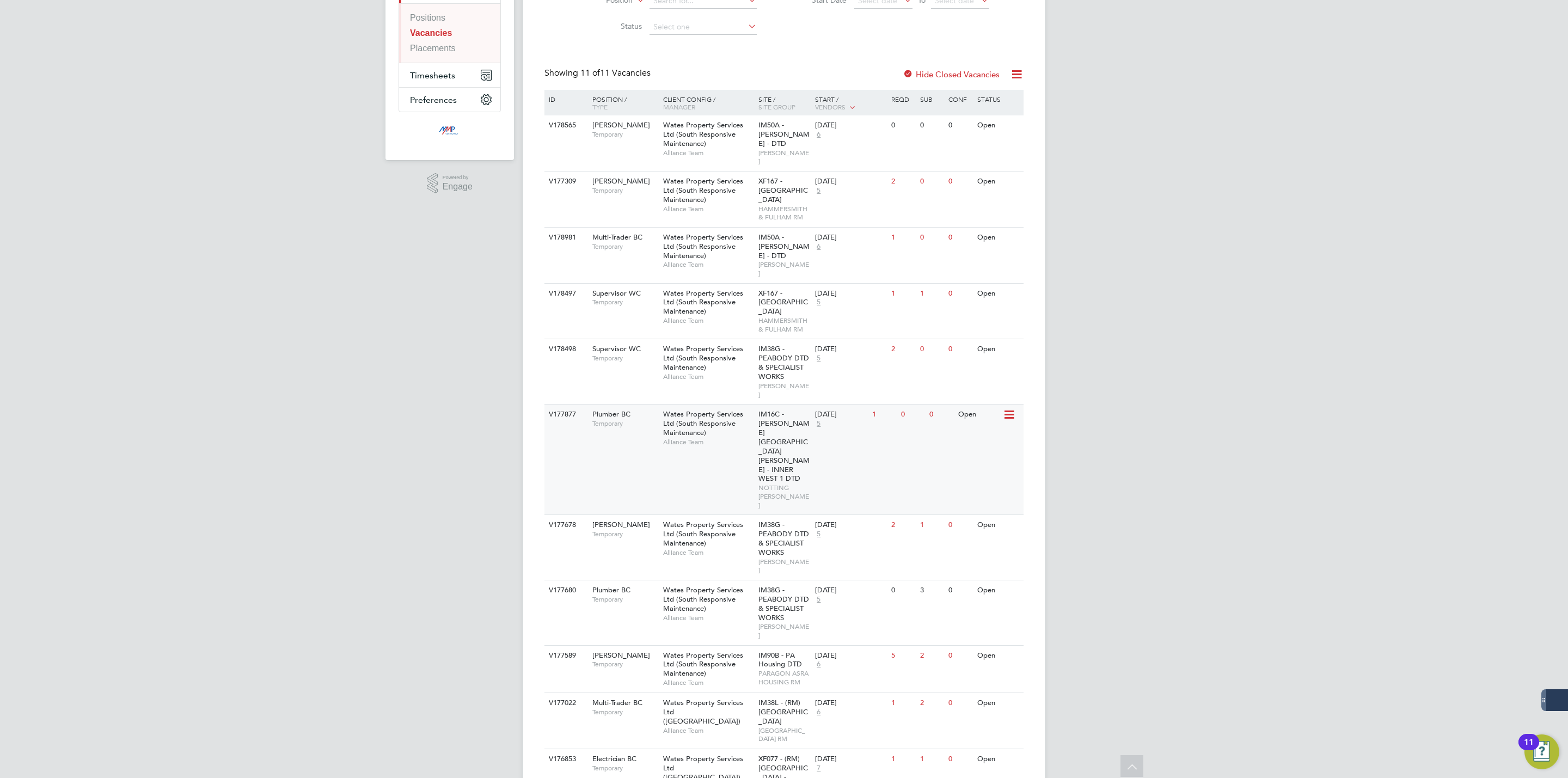
scroll to position [69, 0]
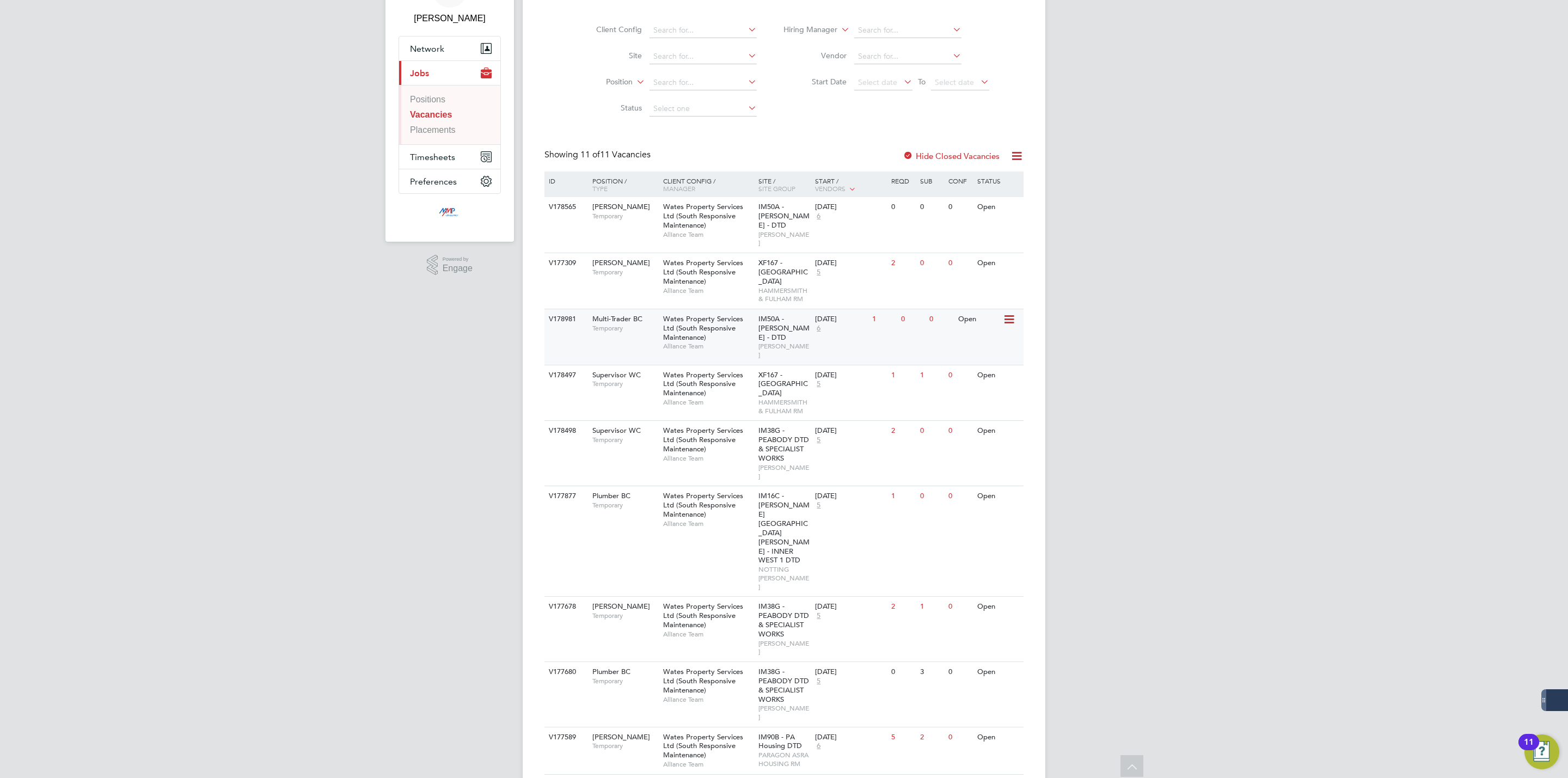
click at [660, 331] on div "Wates Property Services Ltd (South Responsive Maintenance) Alliance Team" at bounding box center [708, 332] width 96 height 47
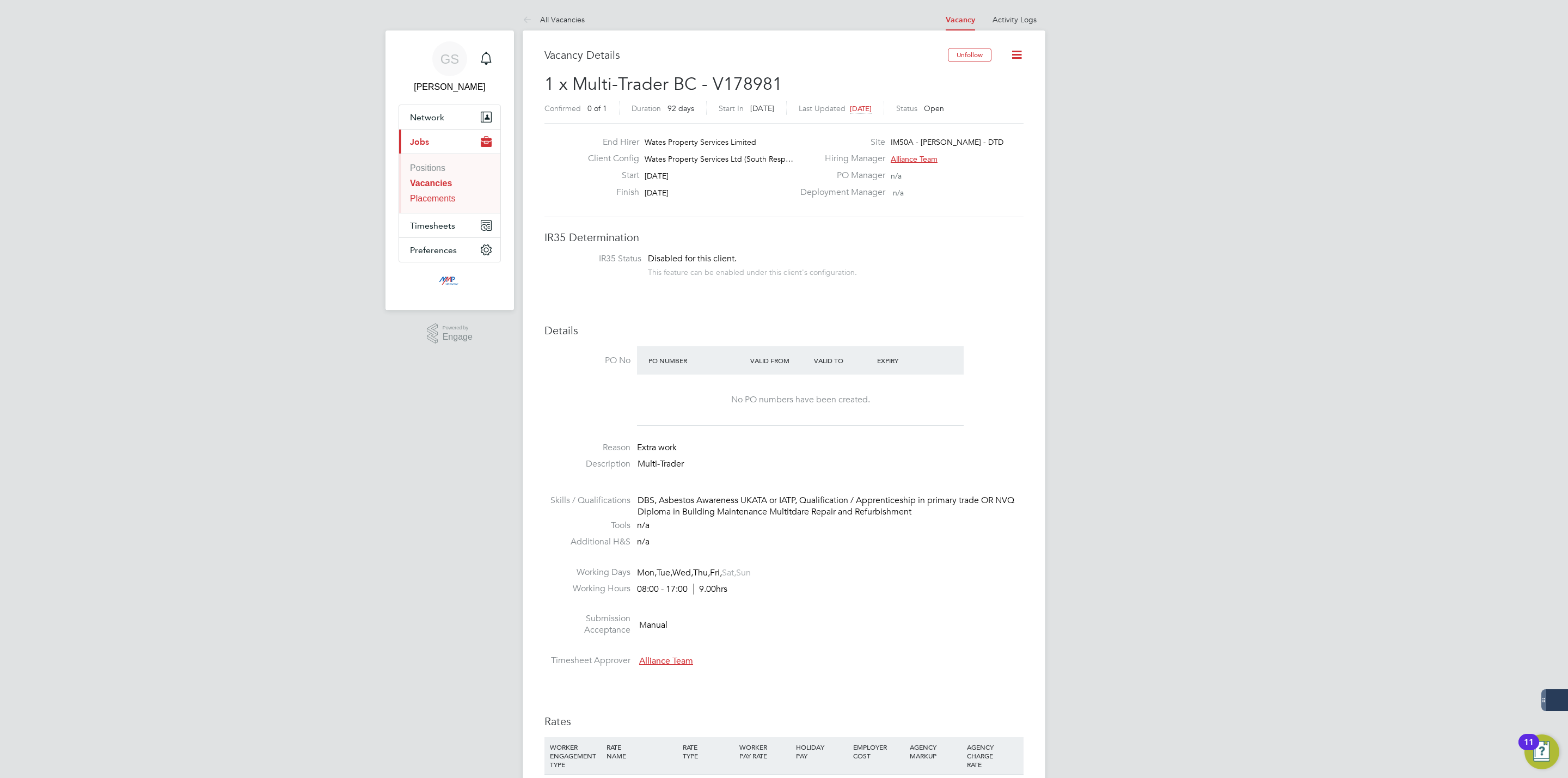
click at [454, 199] on link "Placements" at bounding box center [433, 198] width 46 height 9
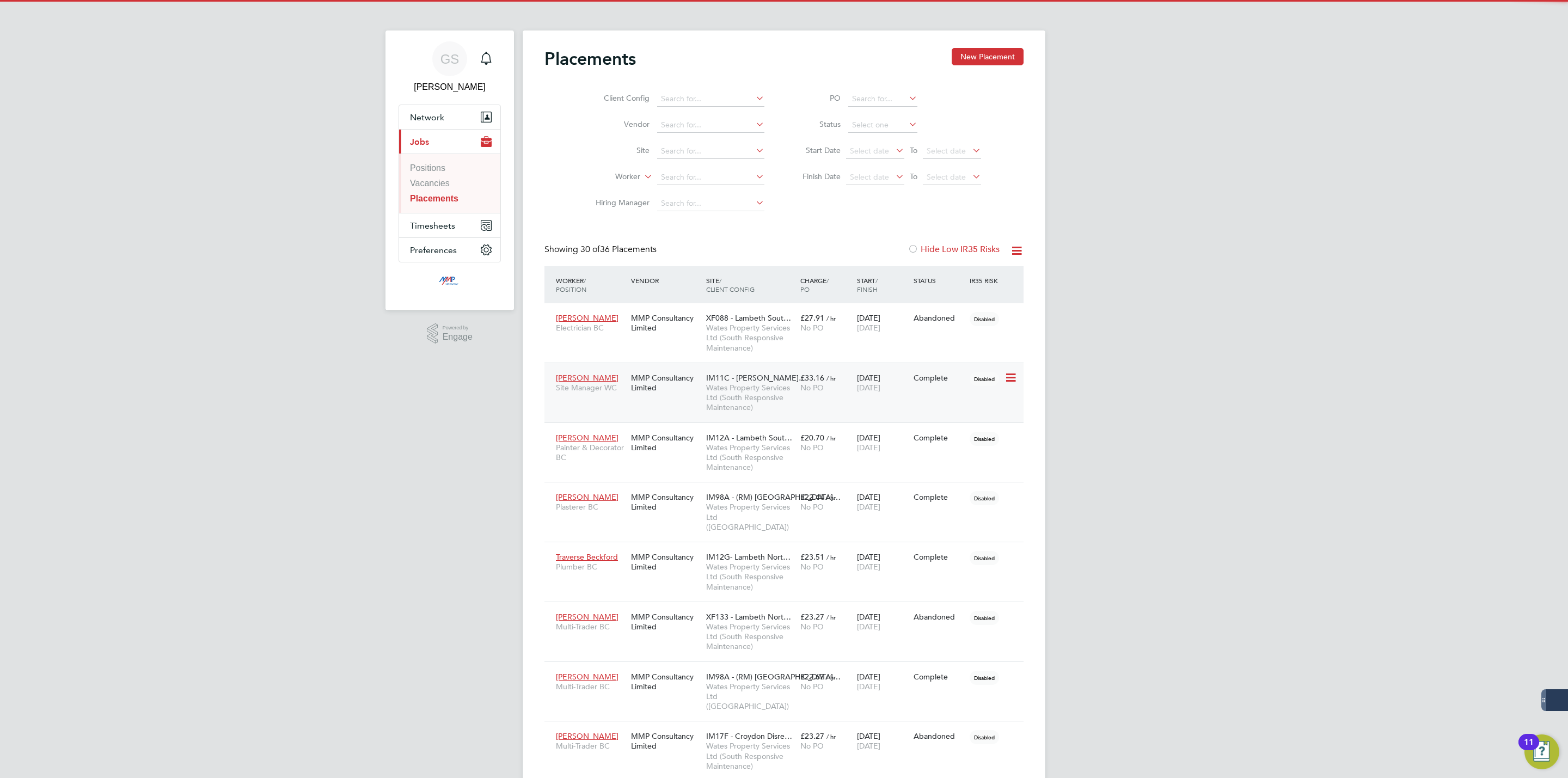
scroll to position [41, 75]
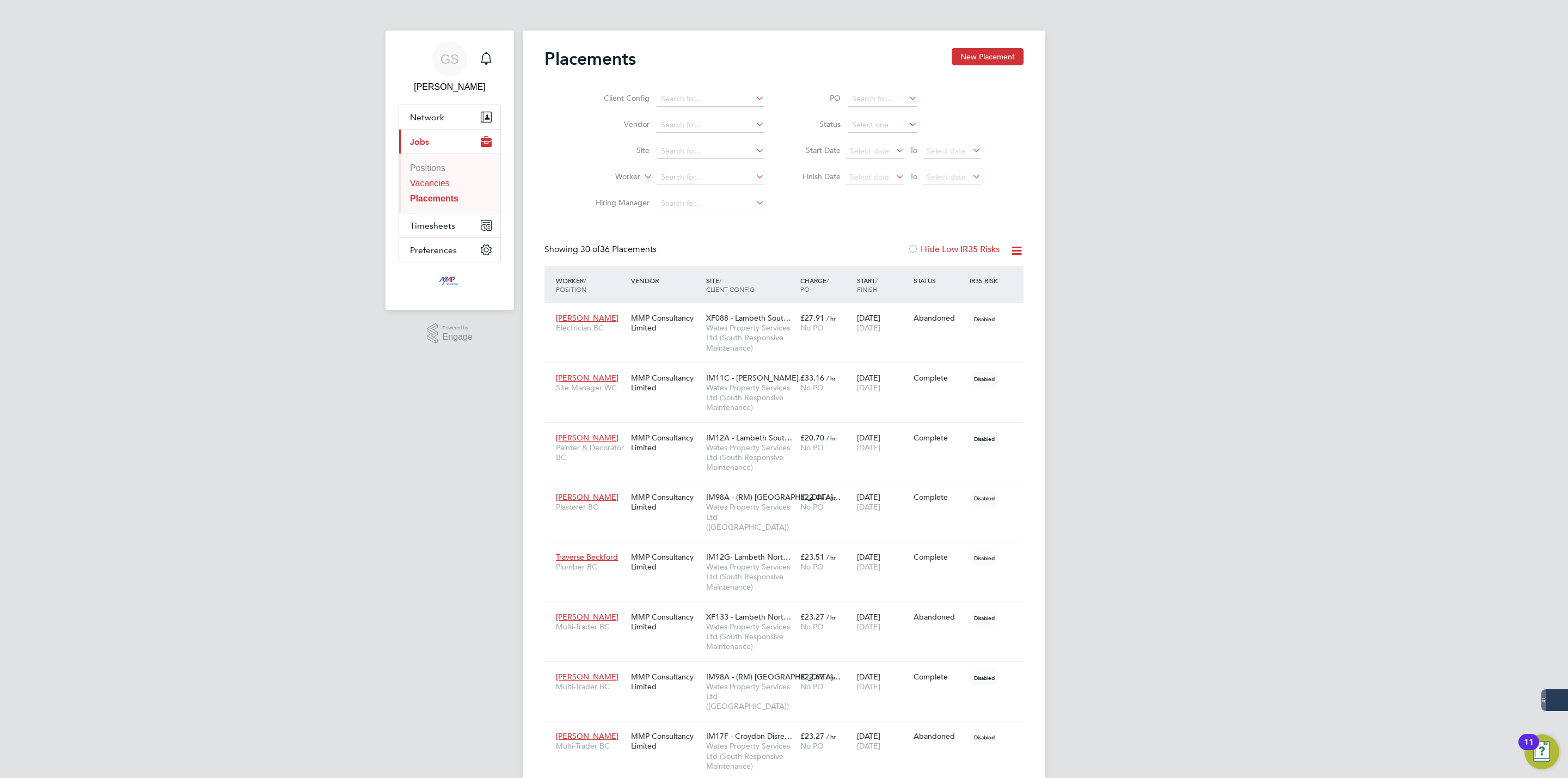
click at [443, 182] on link "Vacancies" at bounding box center [430, 183] width 40 height 9
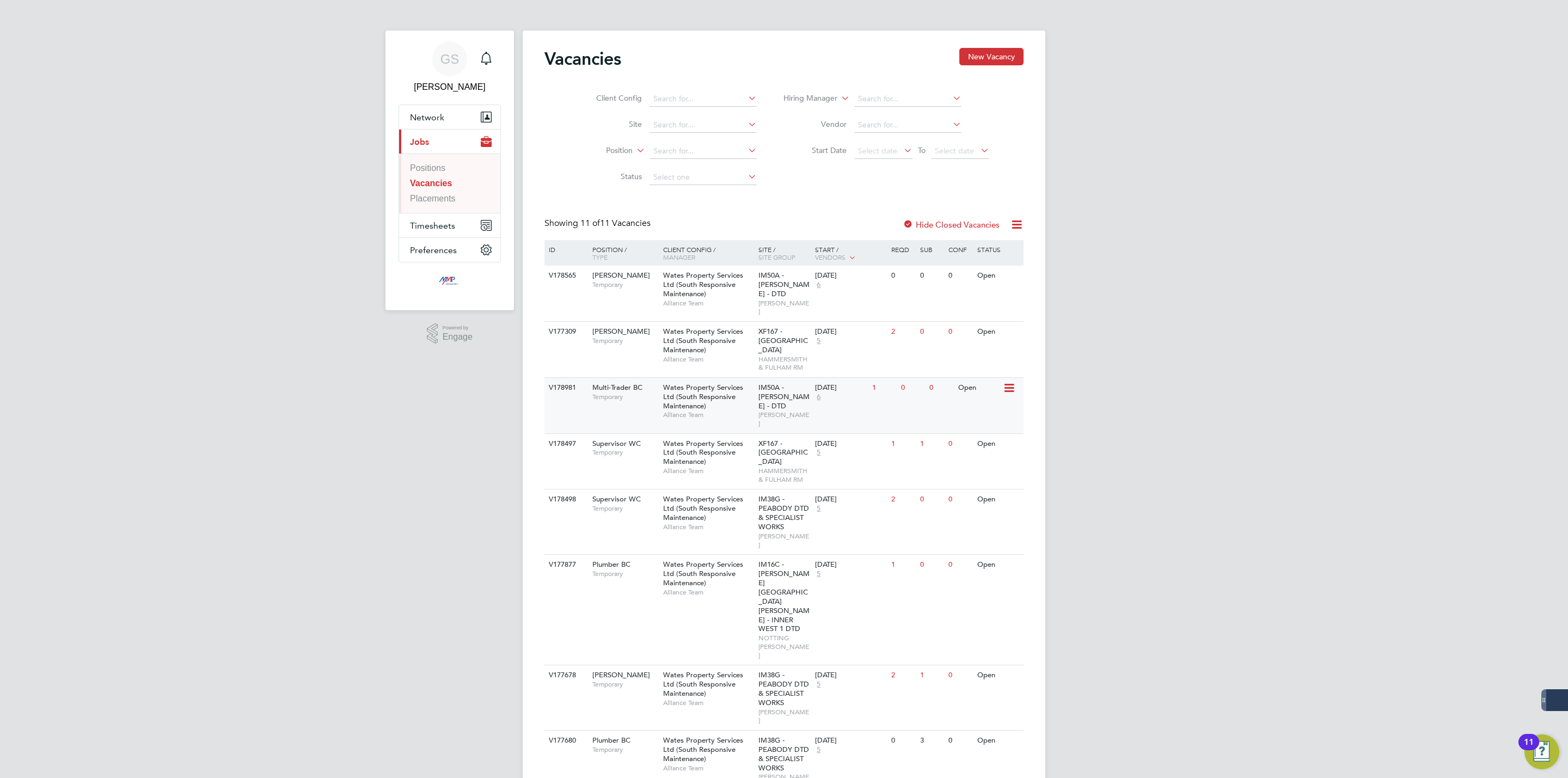
click at [722, 387] on span "Wates Property Services Ltd (South Responsive Maintenance)" at bounding box center [702, 397] width 80 height 28
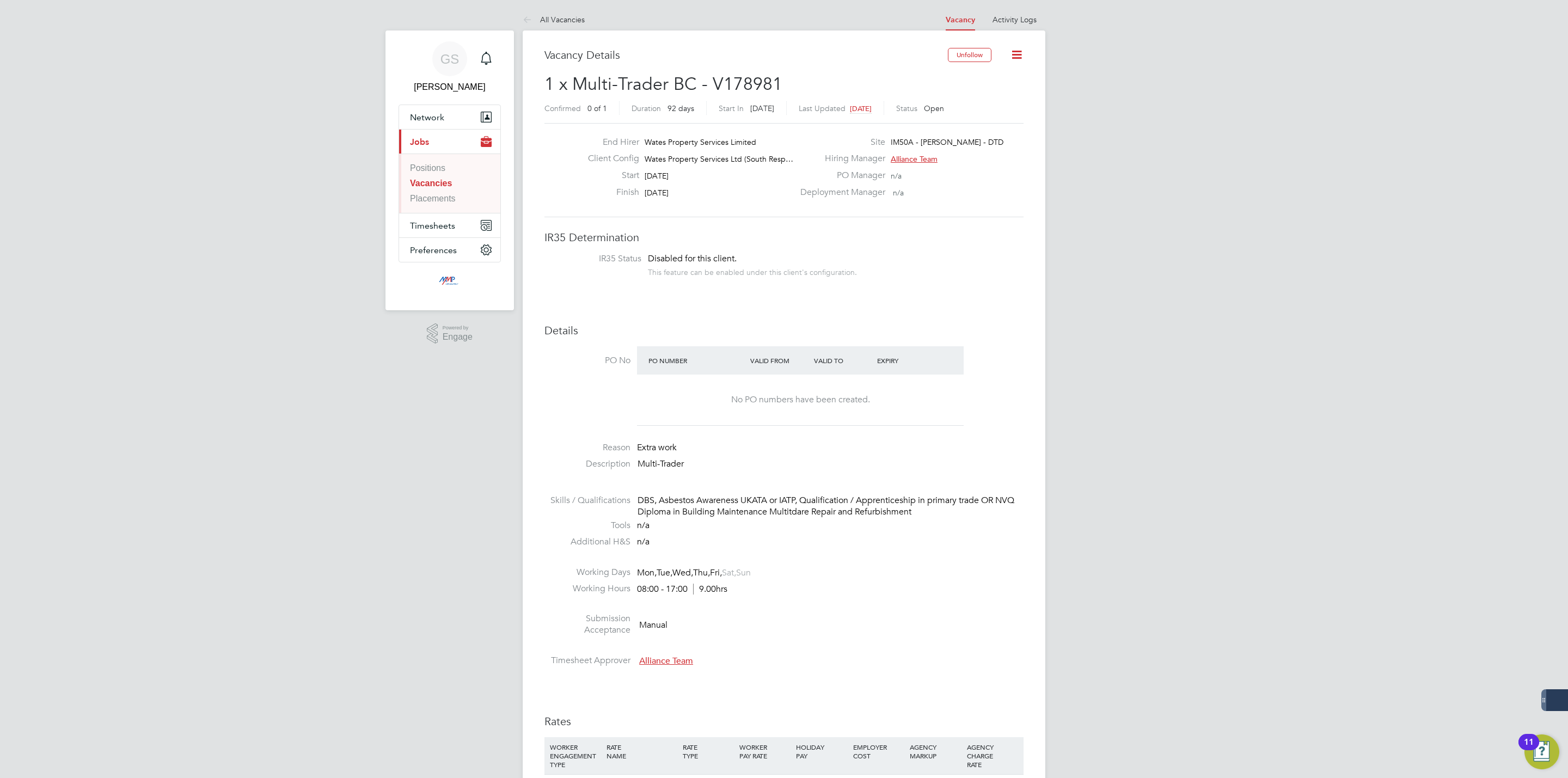
click at [441, 181] on link "Vacancies" at bounding box center [431, 183] width 42 height 9
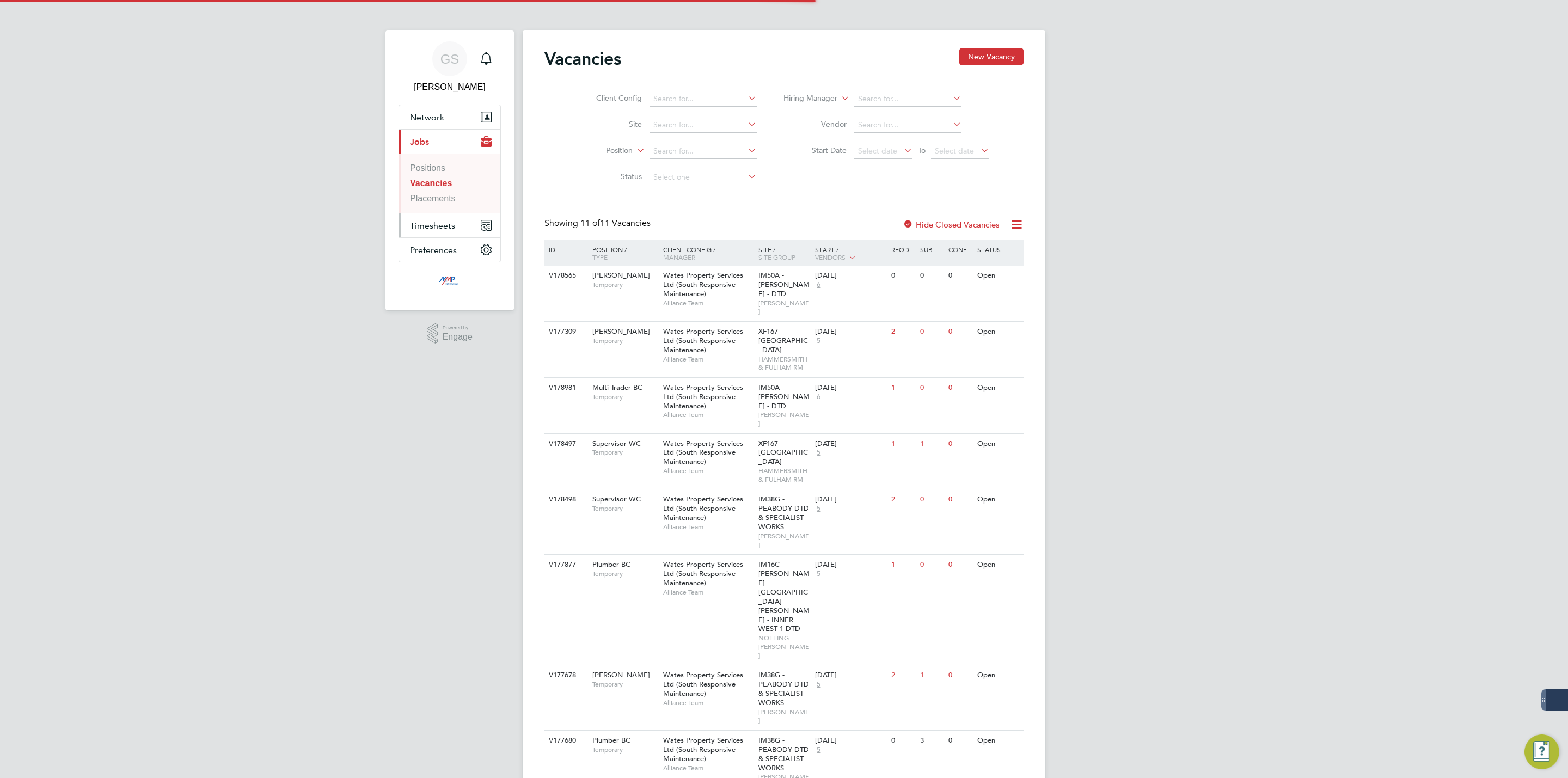
click at [453, 237] on button "Timesheets" at bounding box center [450, 225] width 101 height 24
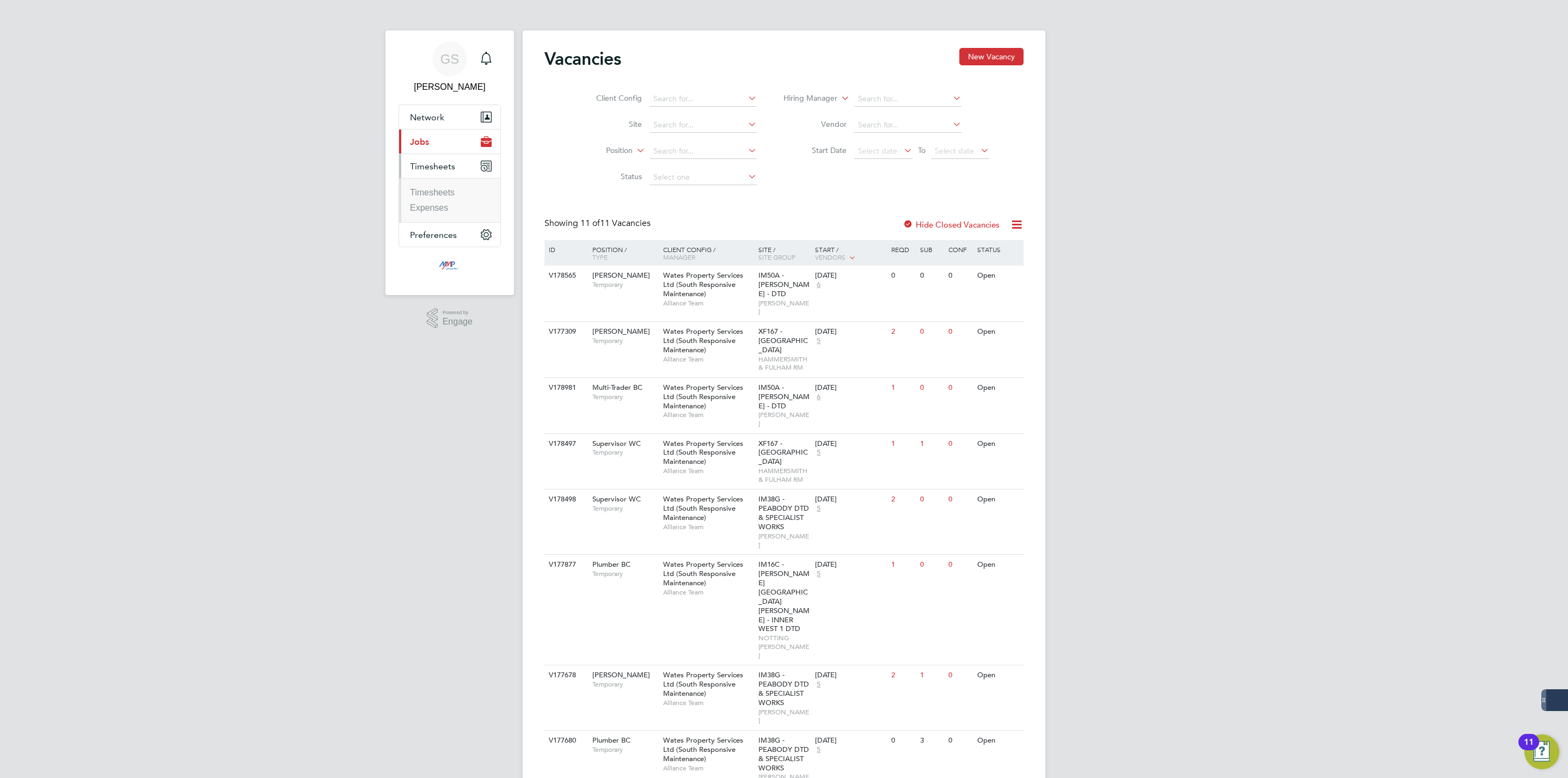
click at [448, 199] on li "Timesheets" at bounding box center [451, 195] width 82 height 15
click at [449, 197] on link "Timesheets" at bounding box center [432, 192] width 44 height 9
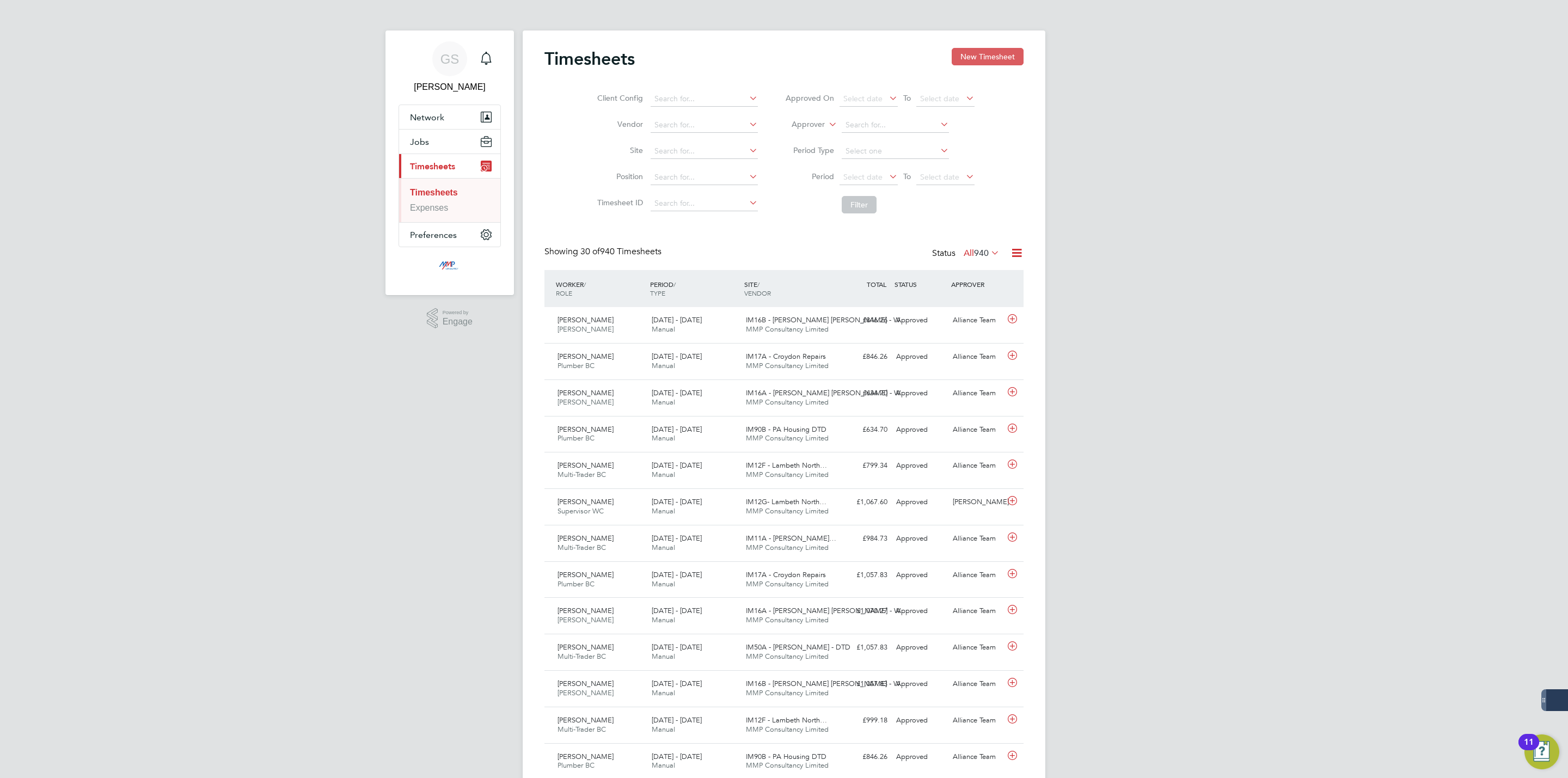
click at [983, 61] on button "New Timesheet" at bounding box center [987, 57] width 72 height 18
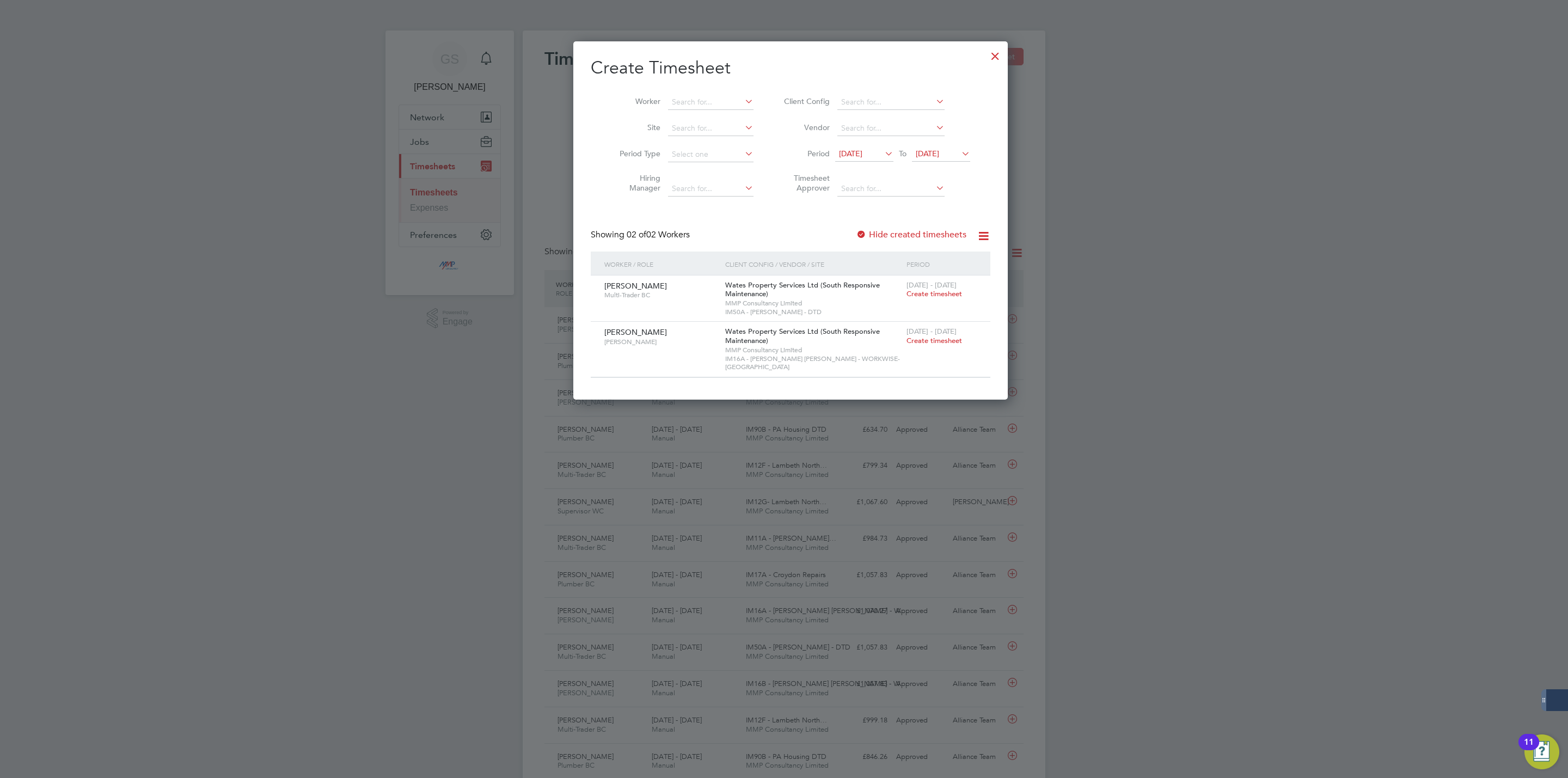
click at [985, 61] on div at bounding box center [995, 54] width 19 height 19
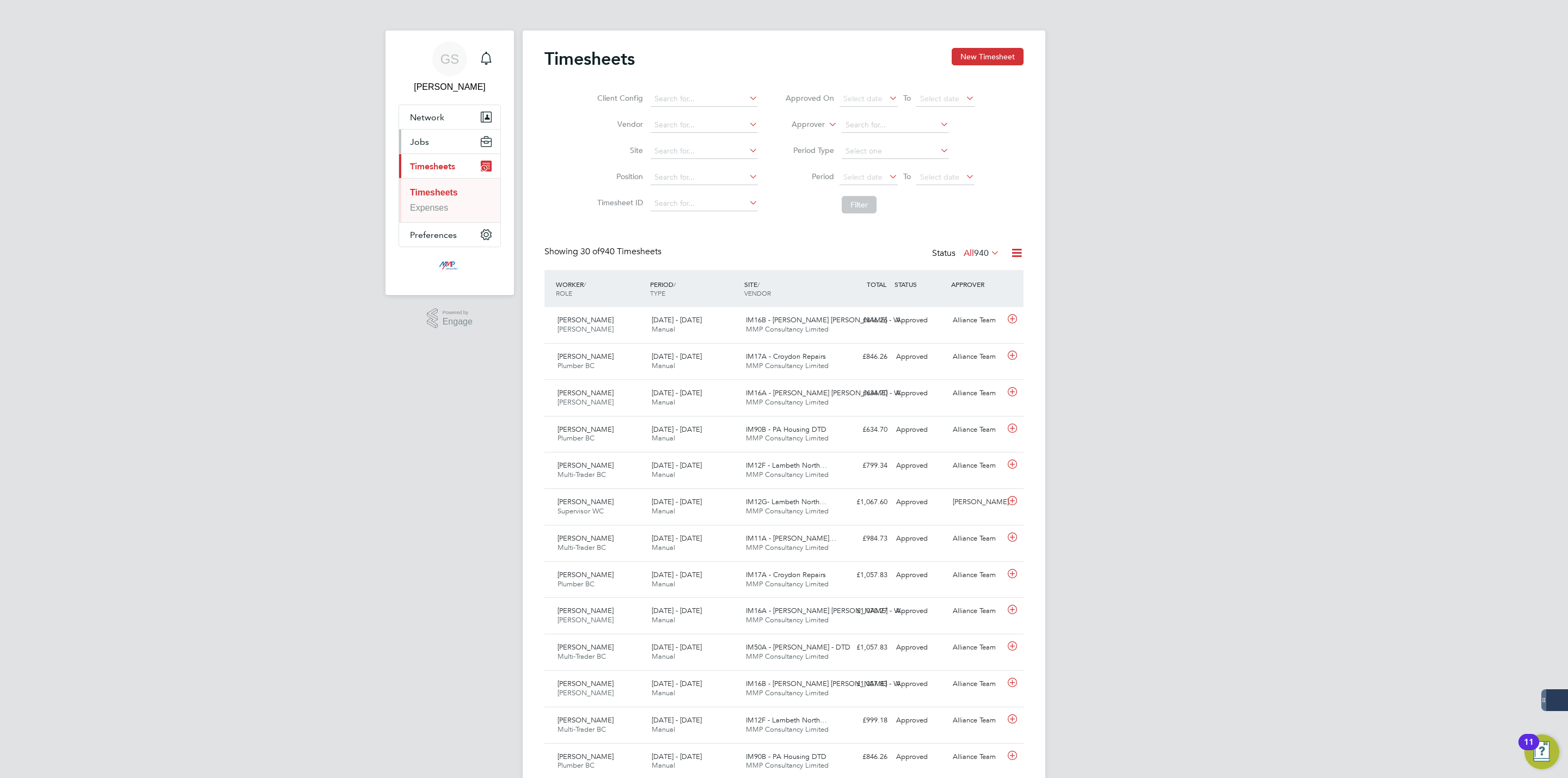
click at [413, 139] on span "Jobs" at bounding box center [419, 142] width 19 height 10
click at [435, 183] on link "Vacancies" at bounding box center [430, 183] width 40 height 9
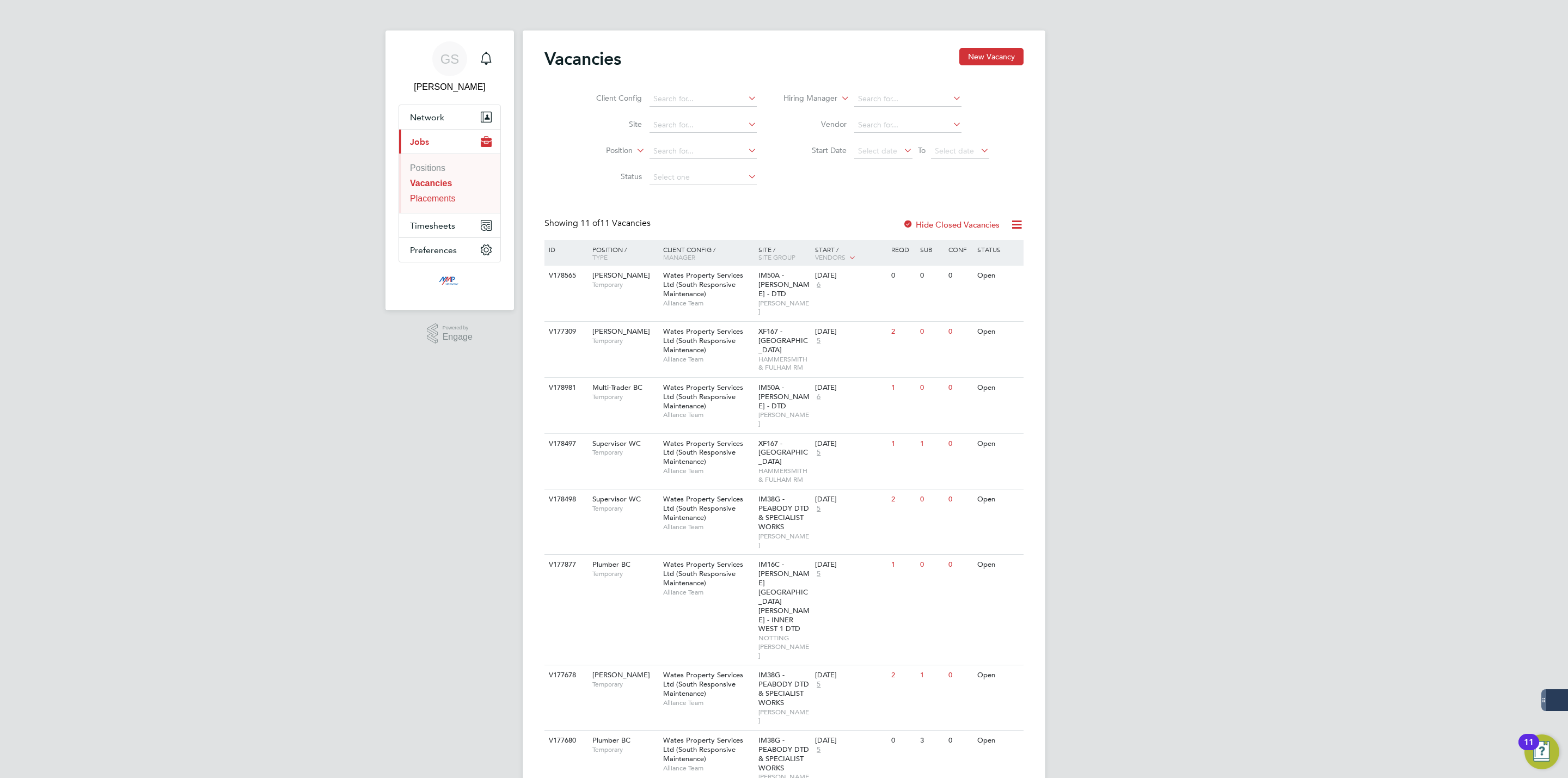
click at [441, 199] on link "Placements" at bounding box center [433, 198] width 46 height 9
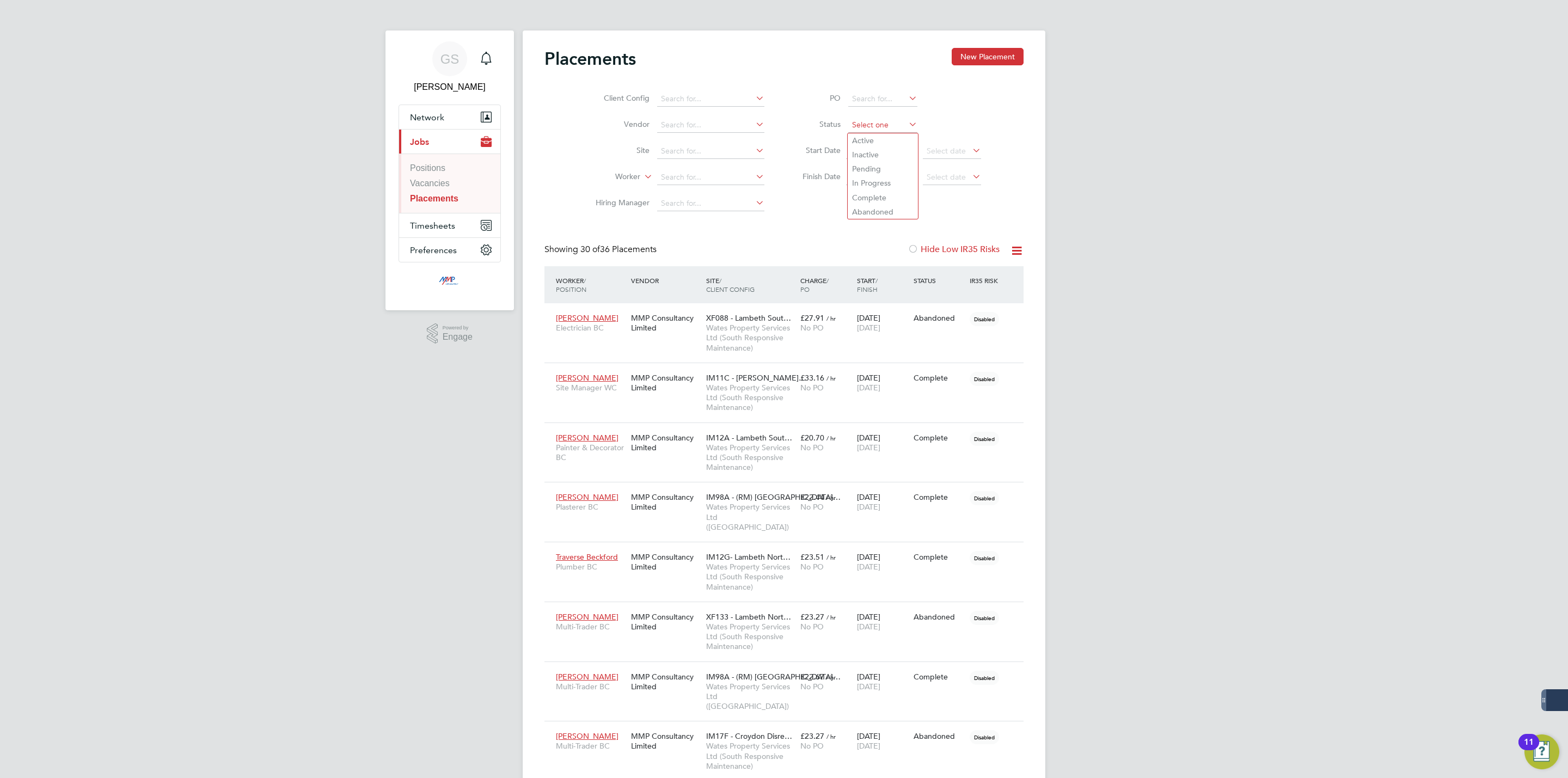
click at [878, 120] on input at bounding box center [883, 125] width 69 height 15
click at [876, 139] on li "Active" at bounding box center [883, 140] width 70 height 14
type input "Active"
click at [441, 188] on link "Vacancies" at bounding box center [430, 183] width 40 height 9
